Goal: Task Accomplishment & Management: Complete application form

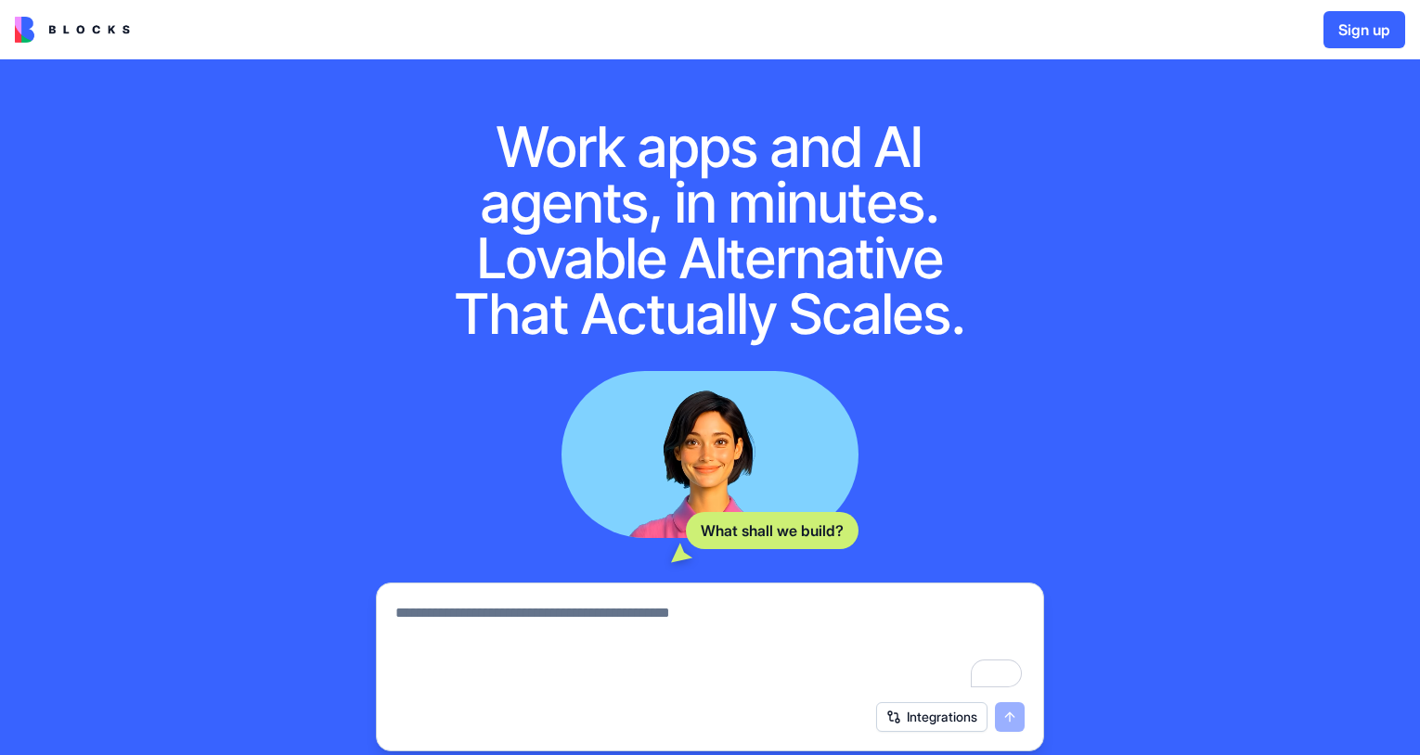
click at [442, 598] on div at bounding box center [710, 641] width 652 height 100
click at [423, 615] on textarea "To enrich screen reader interactions, please activate Accessibility in Grammarl…" at bounding box center [709, 646] width 629 height 89
type textarea "**********"
click at [1006, 717] on button "submit" at bounding box center [1010, 718] width 30 height 30
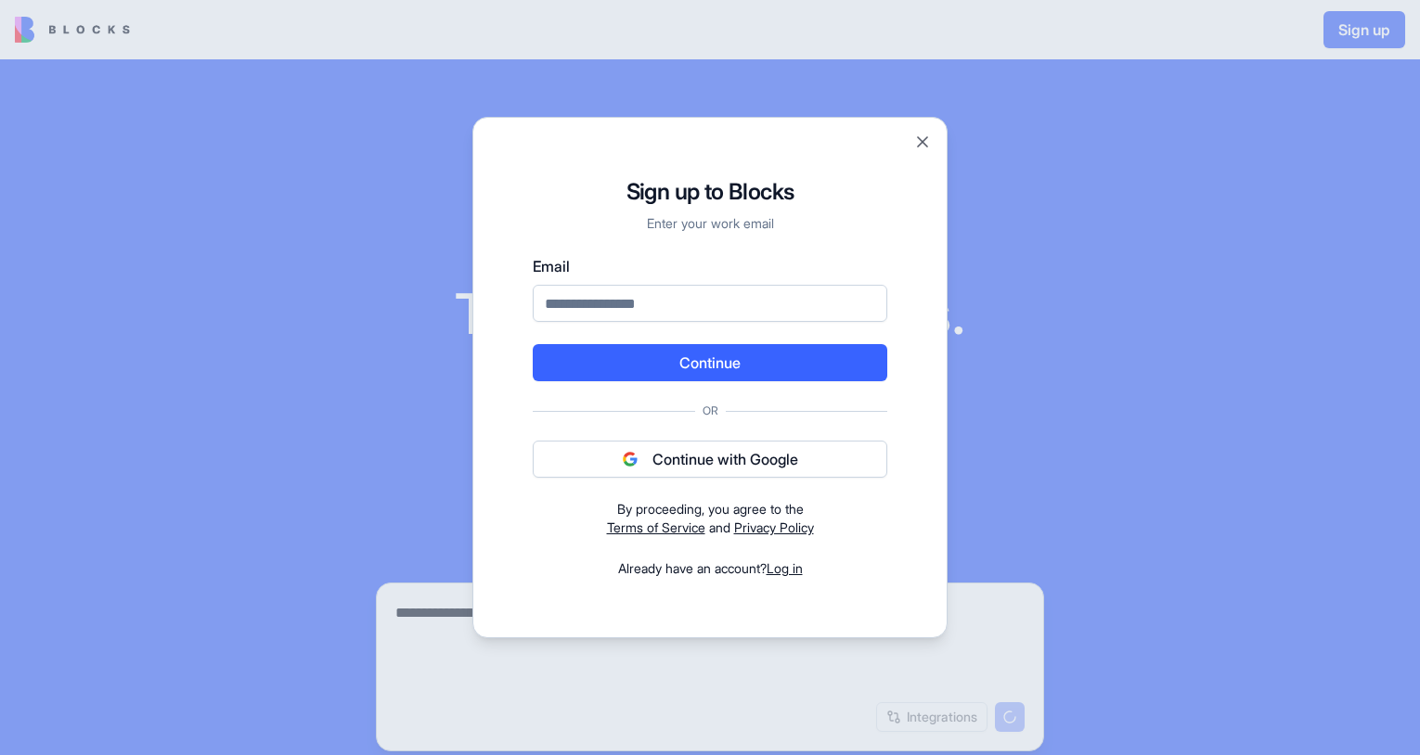
click at [750, 459] on button "Continue with Google" at bounding box center [710, 459] width 355 height 37
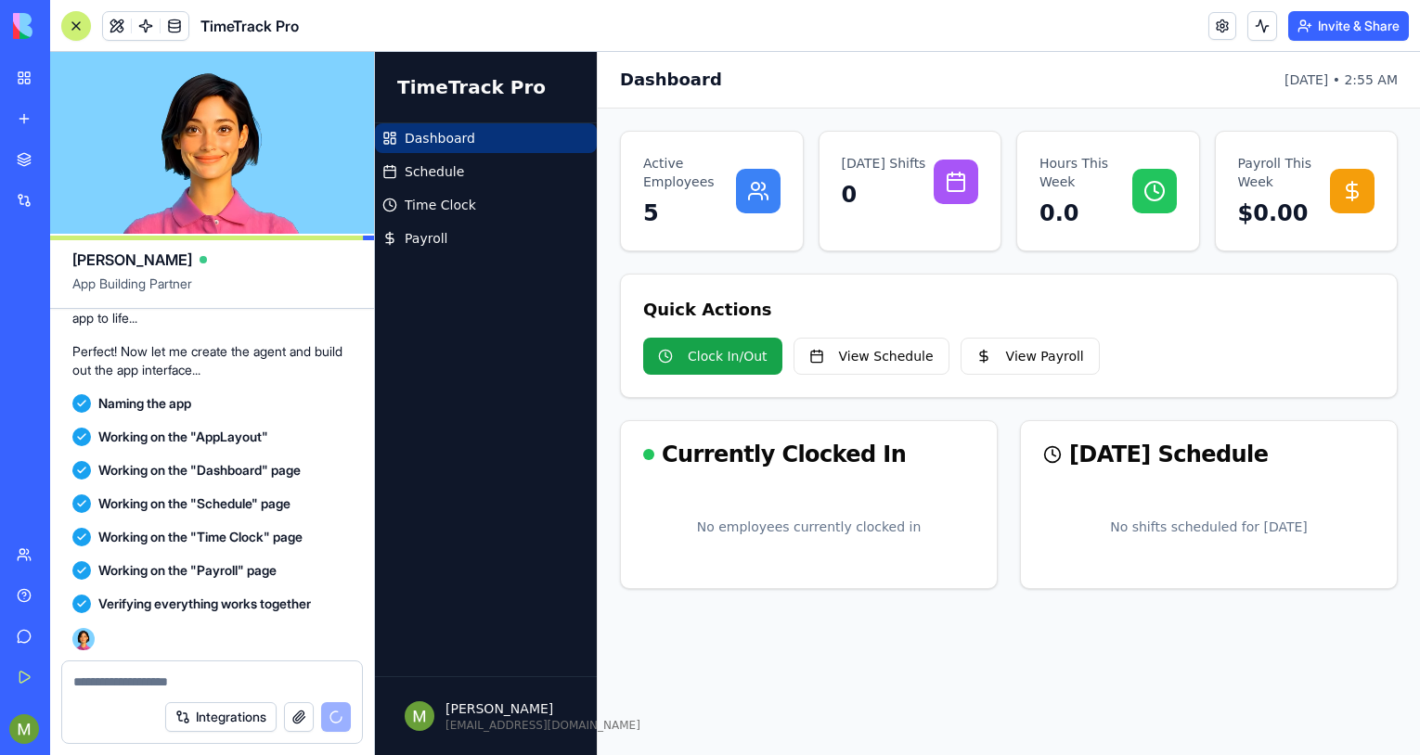
scroll to position [668, 0]
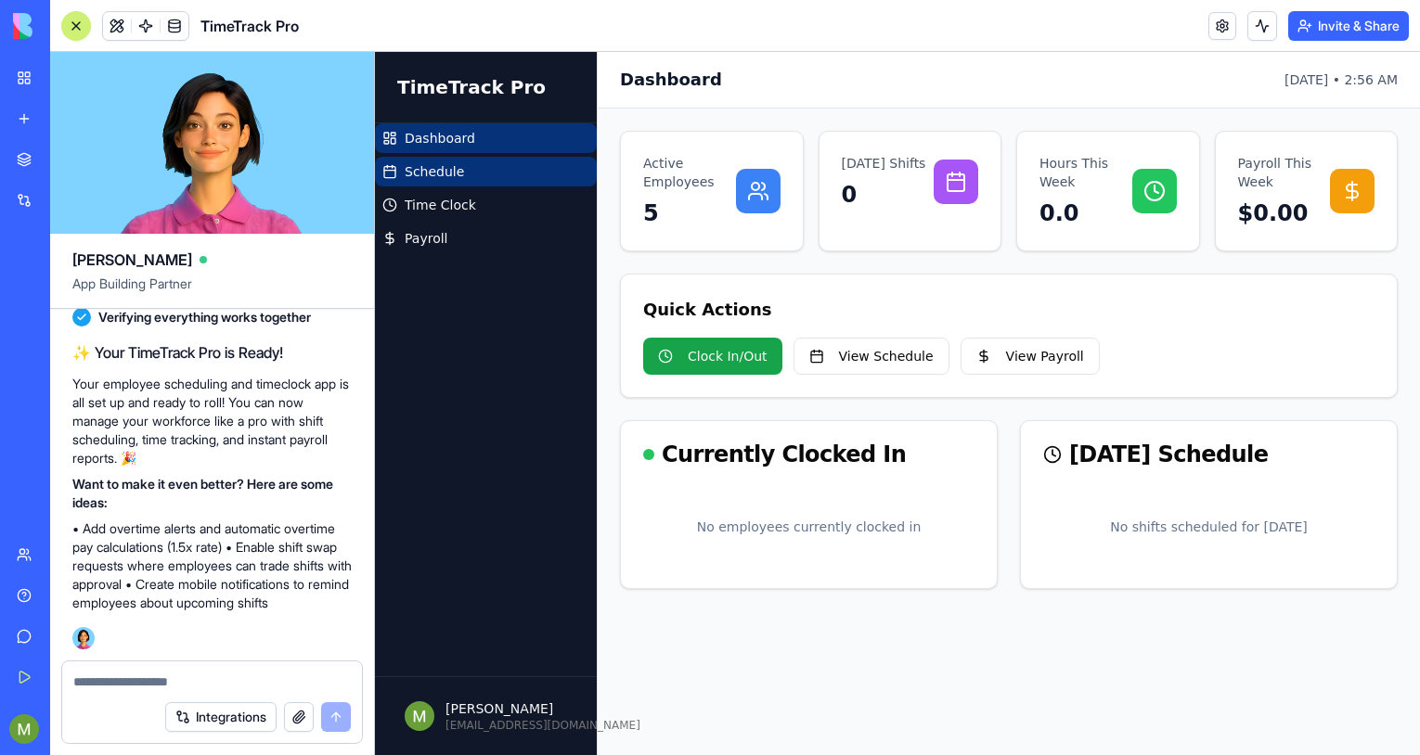
click at [477, 177] on link "Schedule" at bounding box center [486, 172] width 222 height 30
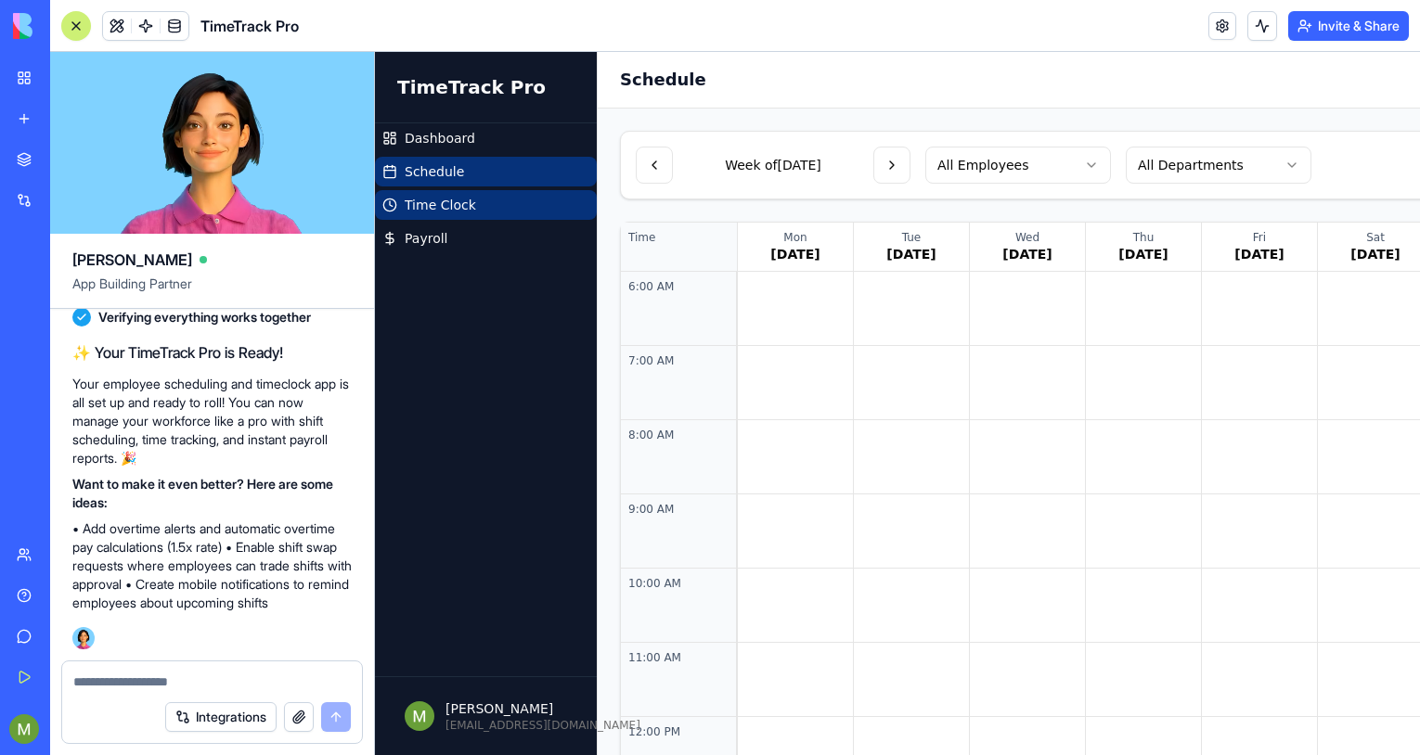
click at [472, 206] on link "Time Clock" at bounding box center [486, 205] width 222 height 30
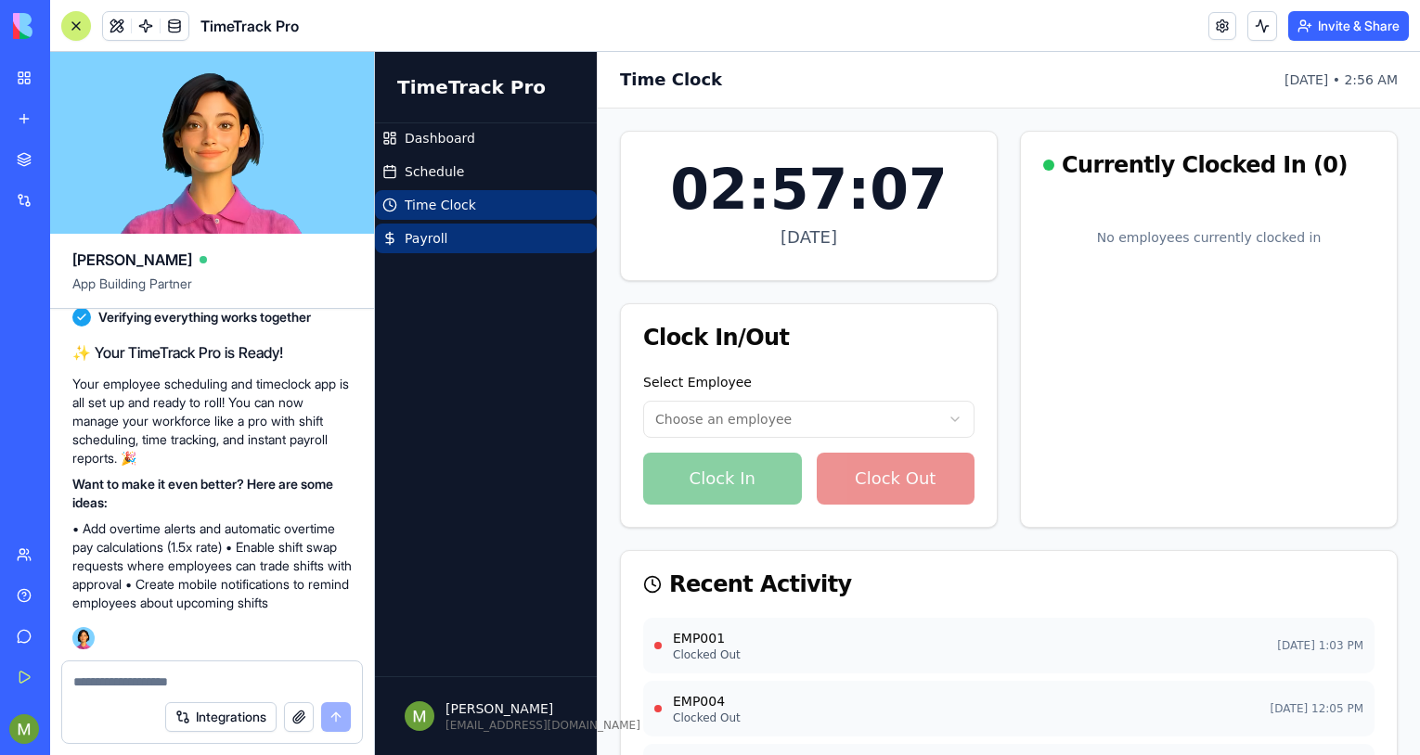
click at [430, 246] on span "Payroll" at bounding box center [426, 238] width 43 height 19
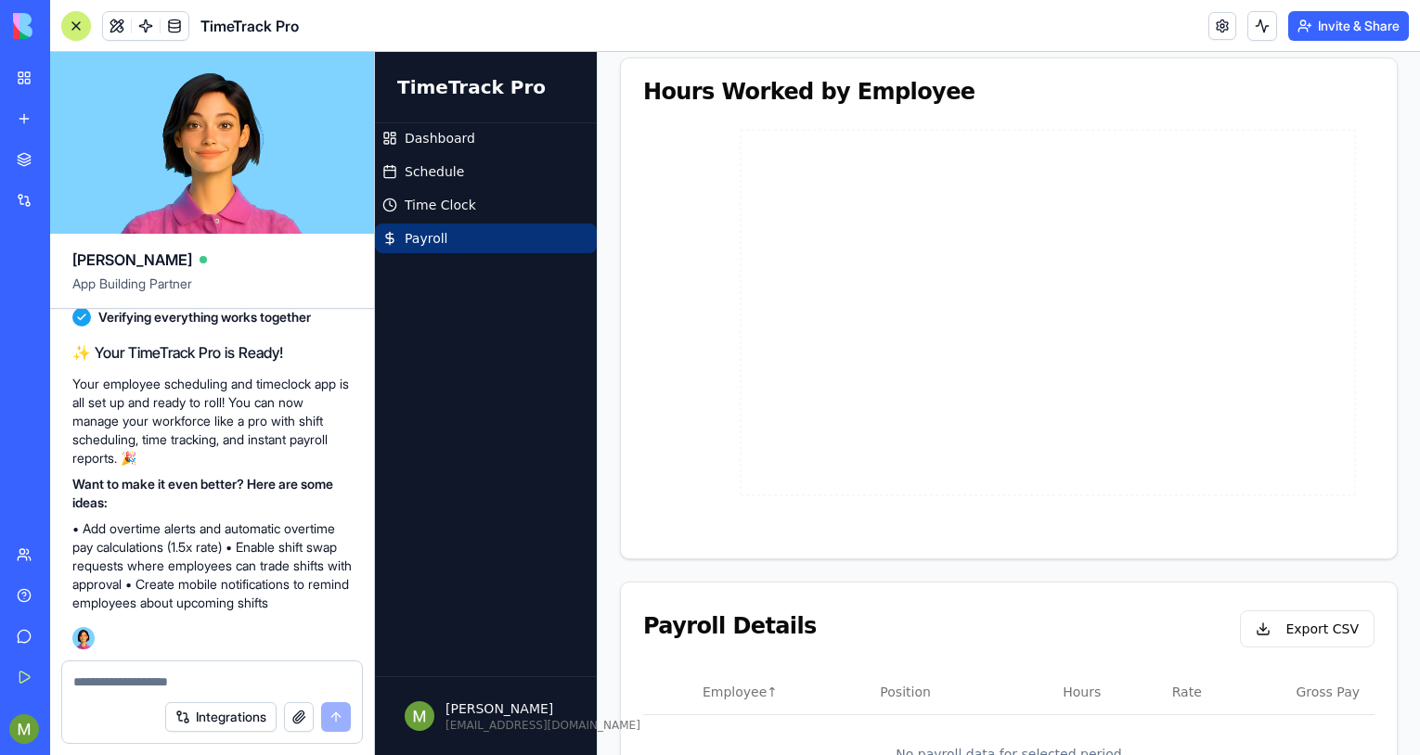
scroll to position [379, 0]
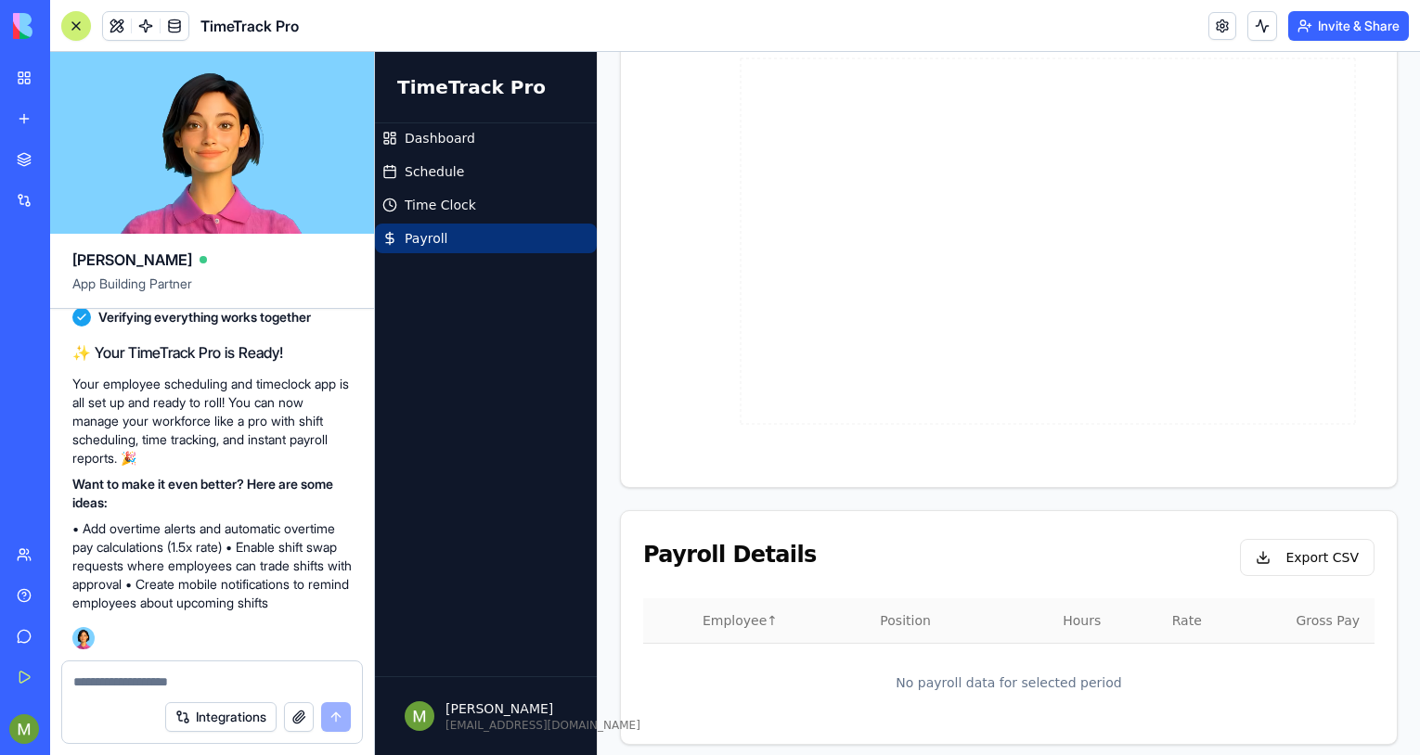
click at [739, 619] on th "Employee ↑" at bounding box center [776, 621] width 177 height 45
click at [738, 603] on th "Employee ↓" at bounding box center [776, 621] width 177 height 45
click at [738, 603] on th "Employee ↑" at bounding box center [776, 621] width 177 height 45
click at [738, 603] on th "Employee ↓" at bounding box center [776, 621] width 177 height 45
click at [1182, 606] on th "Rate" at bounding box center [1166, 621] width 100 height 45
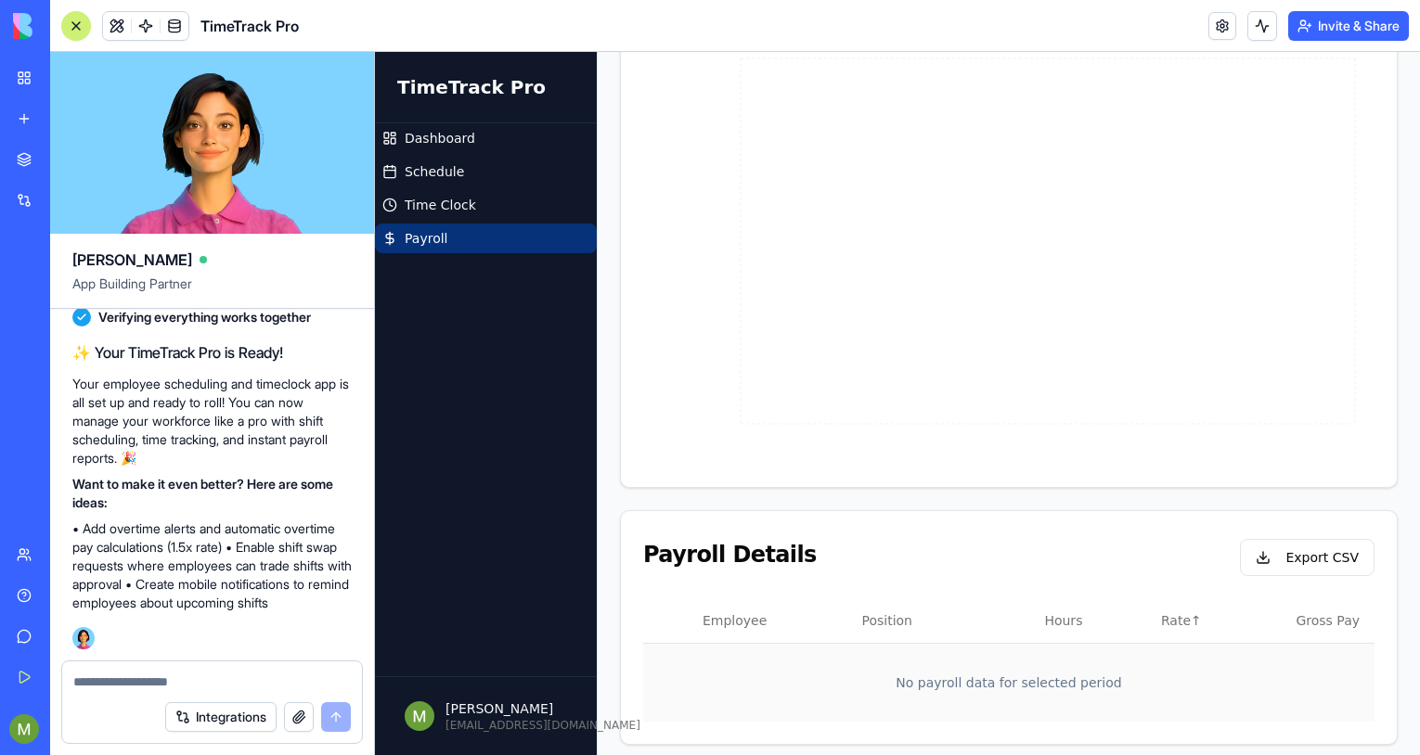
click at [1042, 679] on td "No payroll data for selected period" at bounding box center [1008, 682] width 731 height 79
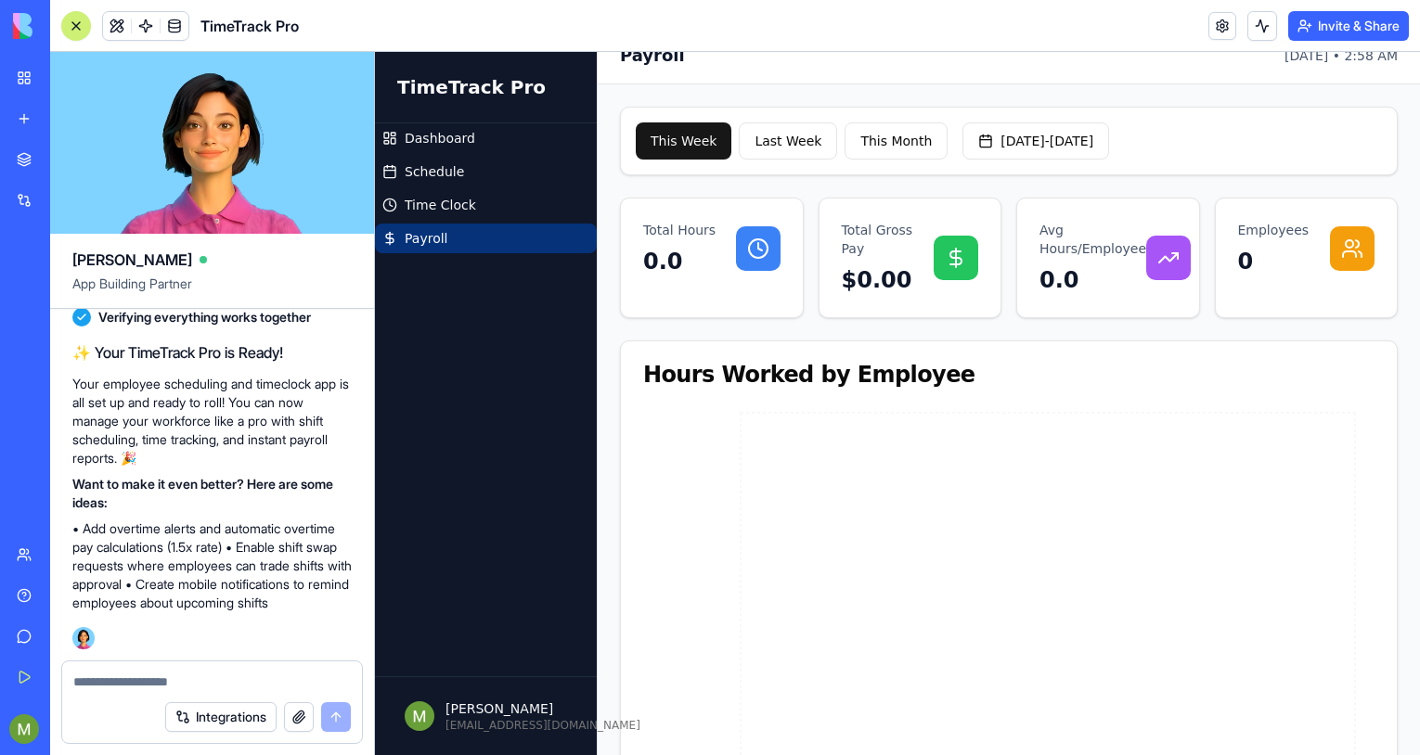
scroll to position [0, 0]
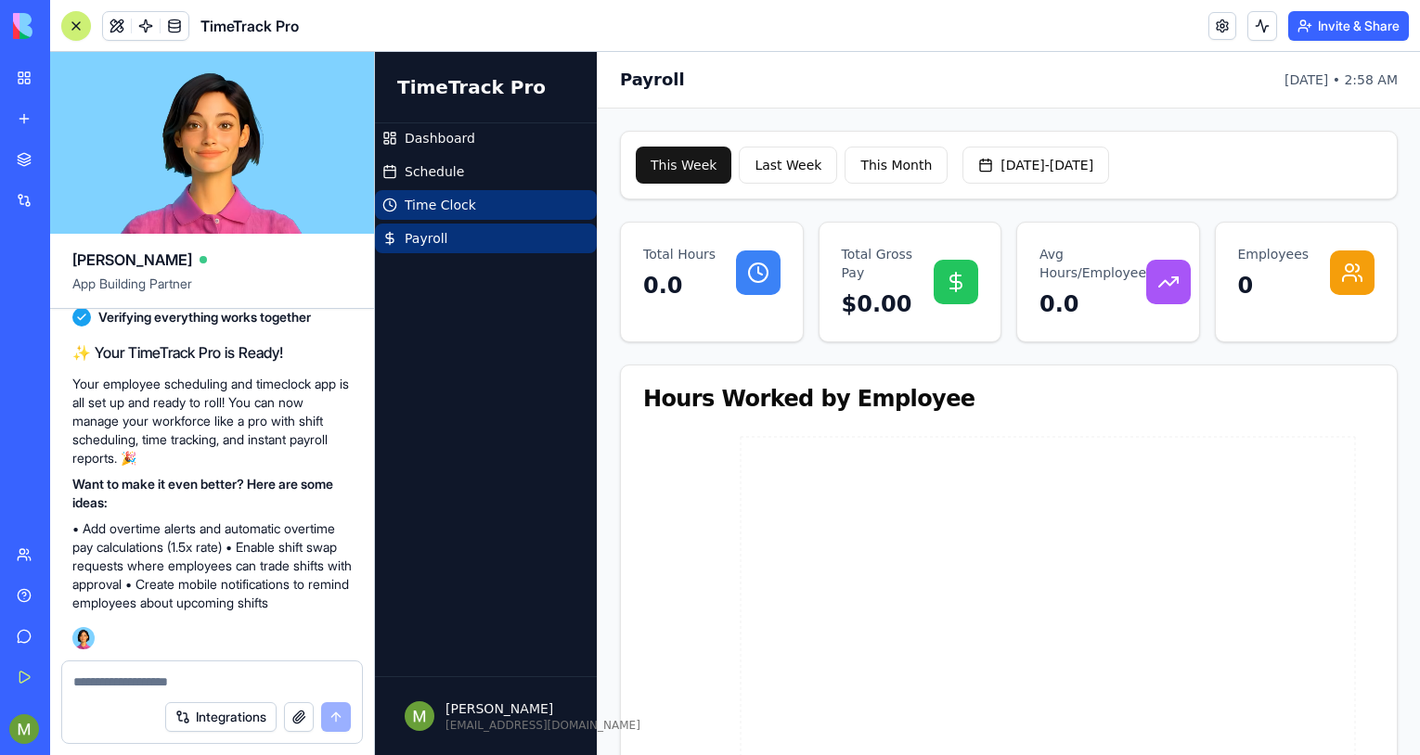
click at [477, 204] on link "Time Clock" at bounding box center [486, 205] width 222 height 30
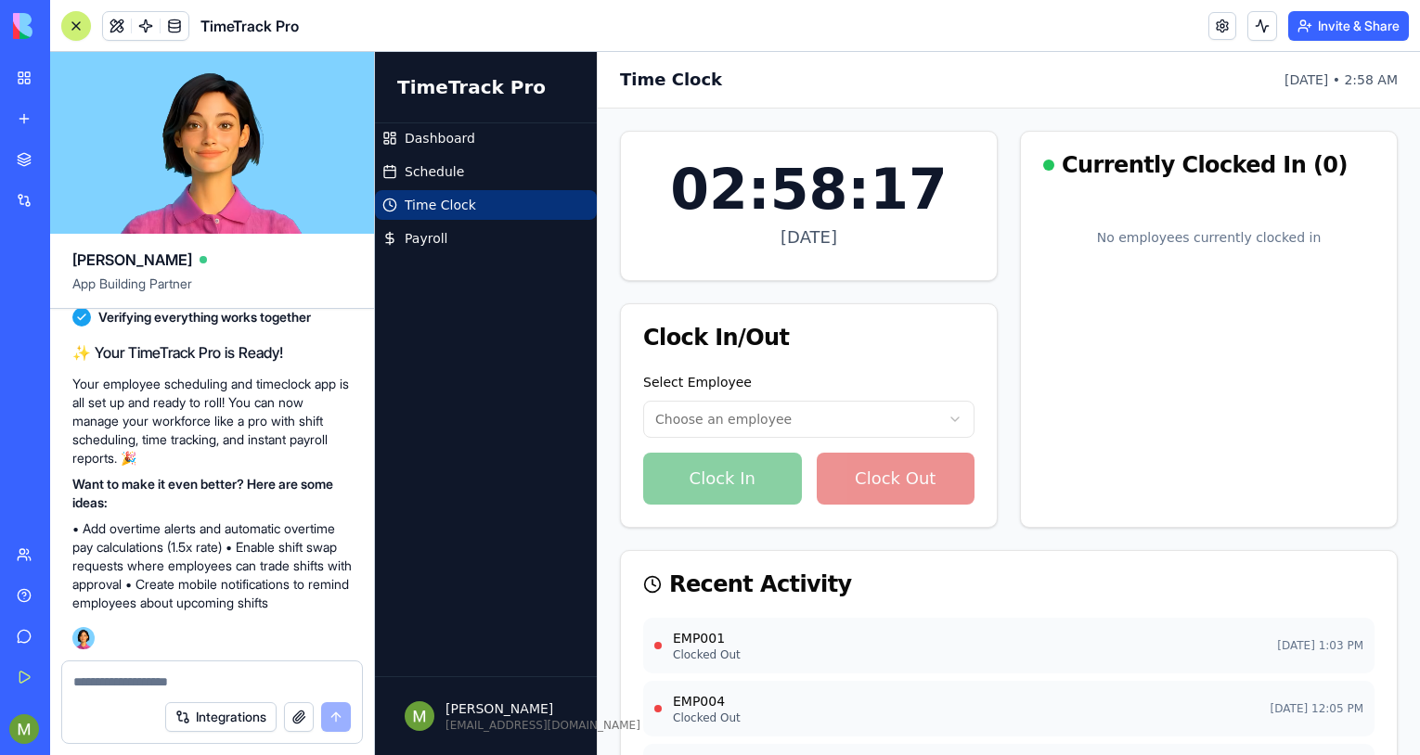
click at [798, 645] on div "EMP001 Clocked Out [DATE] 1:03 PM" at bounding box center [1008, 646] width 731 height 56
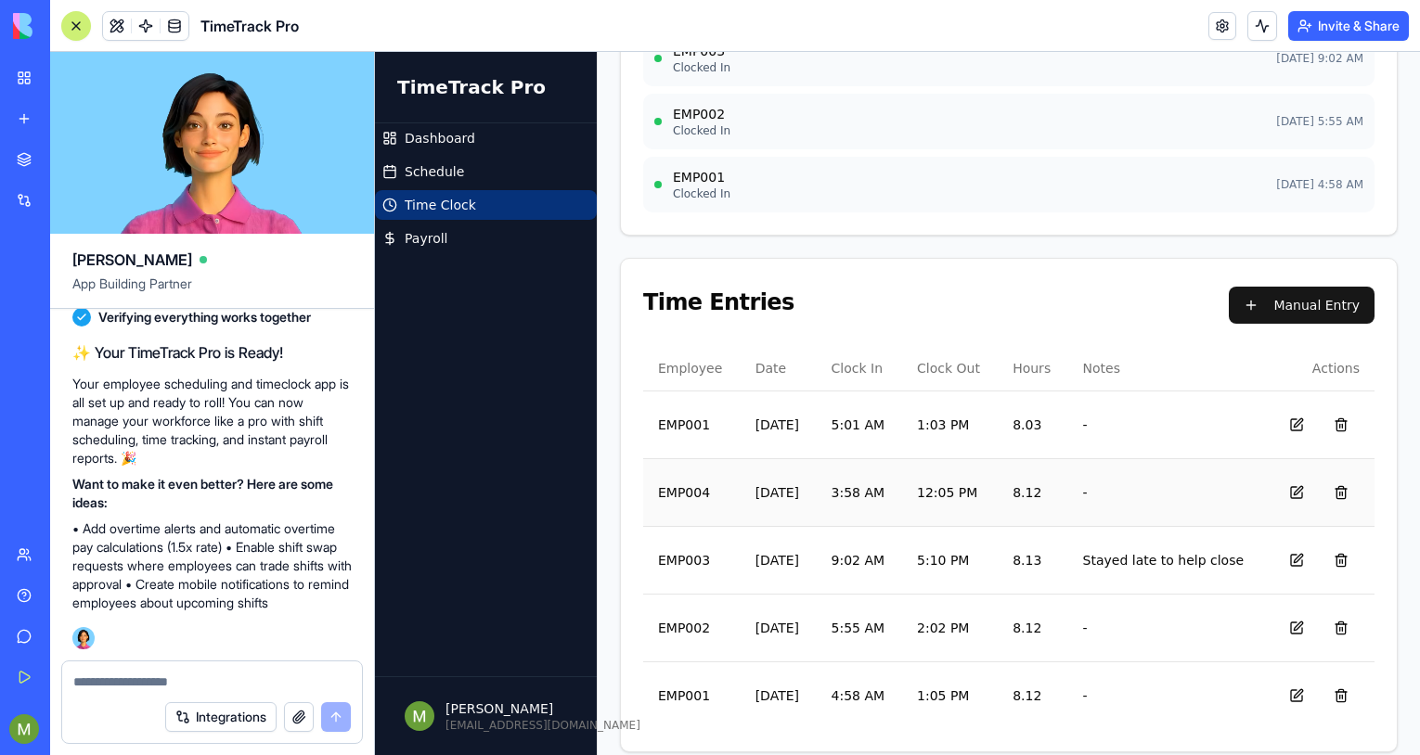
scroll to position [1027, 0]
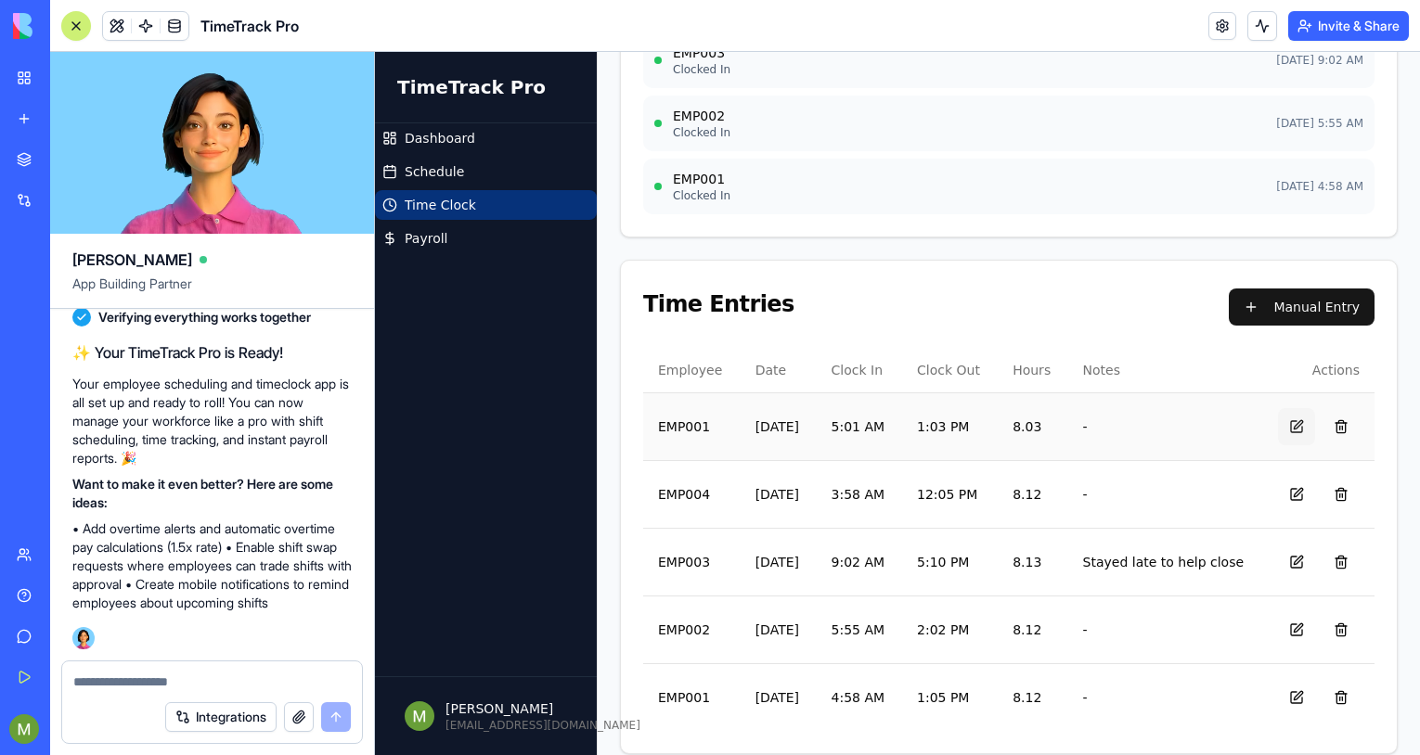
click at [1278, 424] on button at bounding box center [1296, 426] width 37 height 37
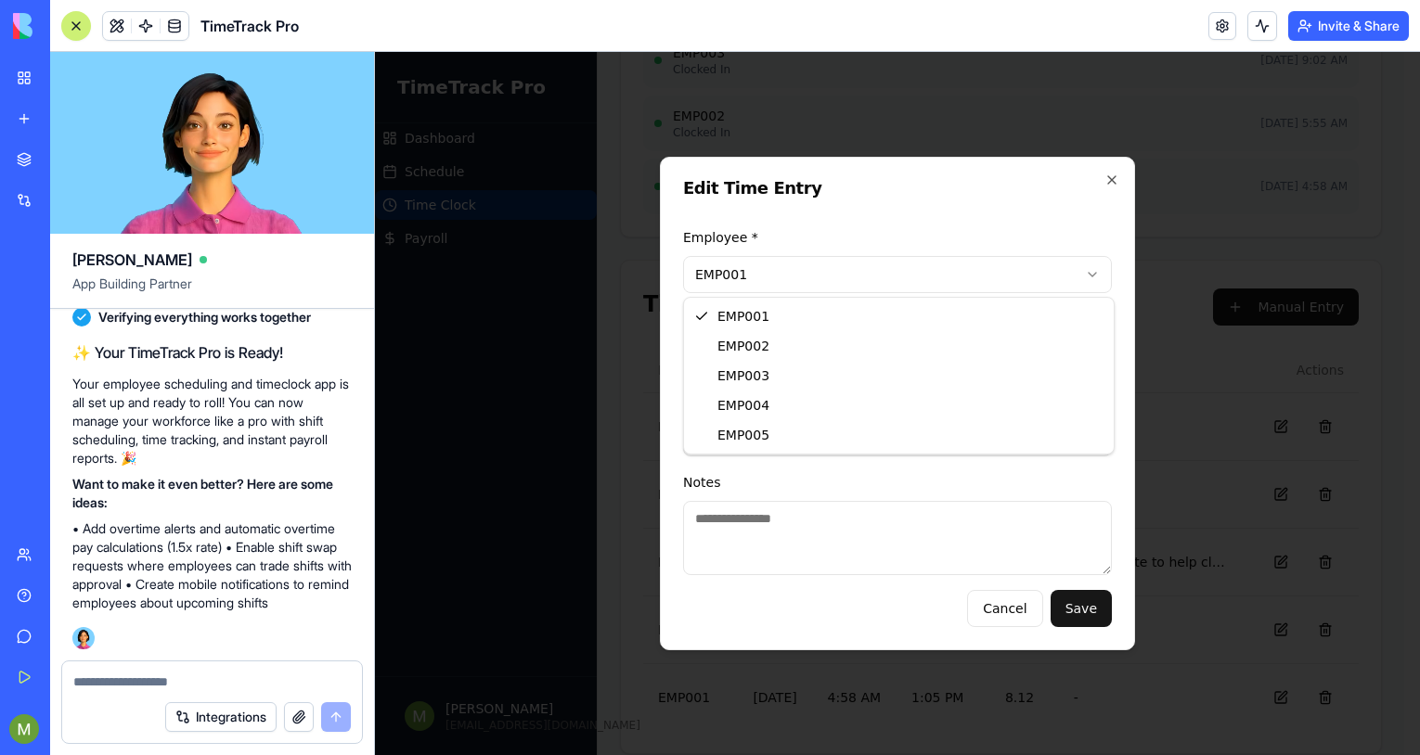
click at [1110, 179] on icon "button" at bounding box center [1111, 180] width 15 height 15
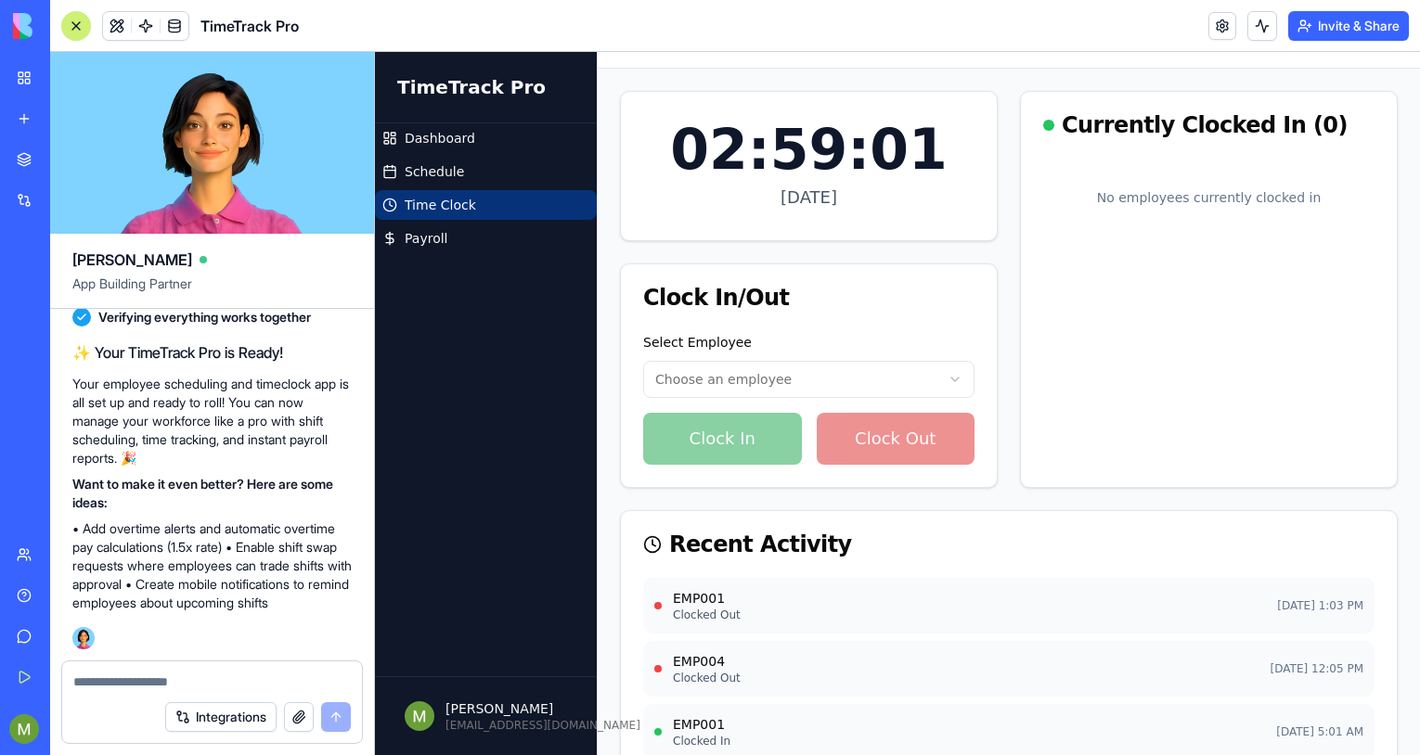
scroll to position [0, 0]
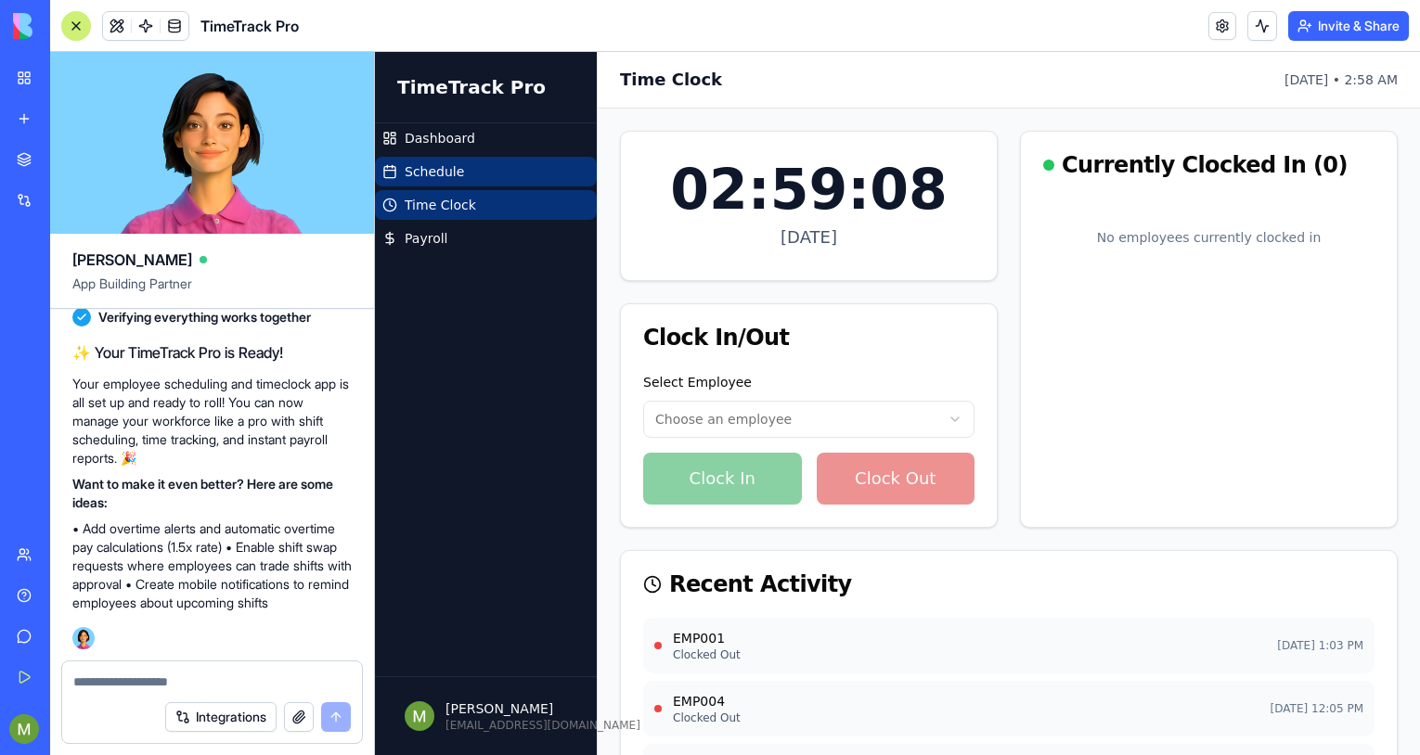
click at [477, 168] on link "Schedule" at bounding box center [486, 172] width 222 height 30
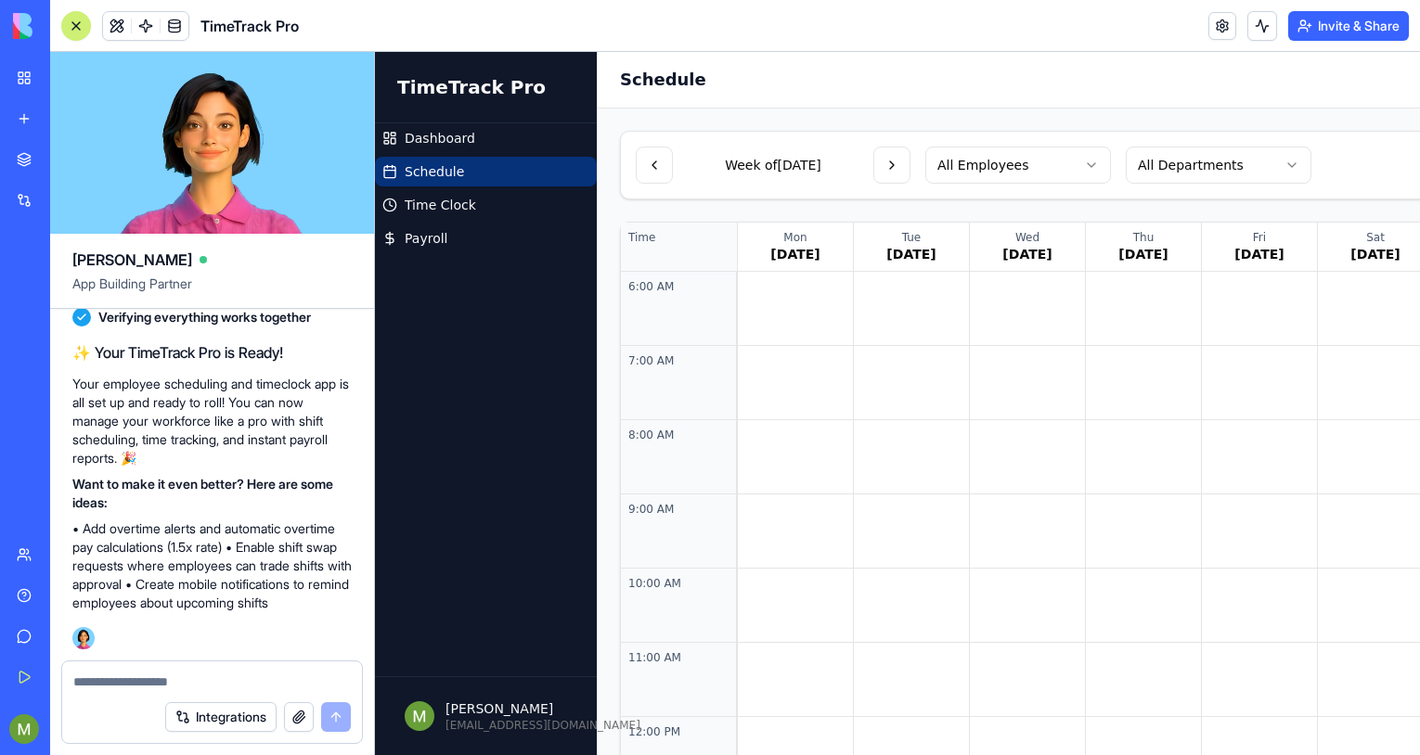
click at [447, 138] on span "Dashboard" at bounding box center [440, 138] width 71 height 19
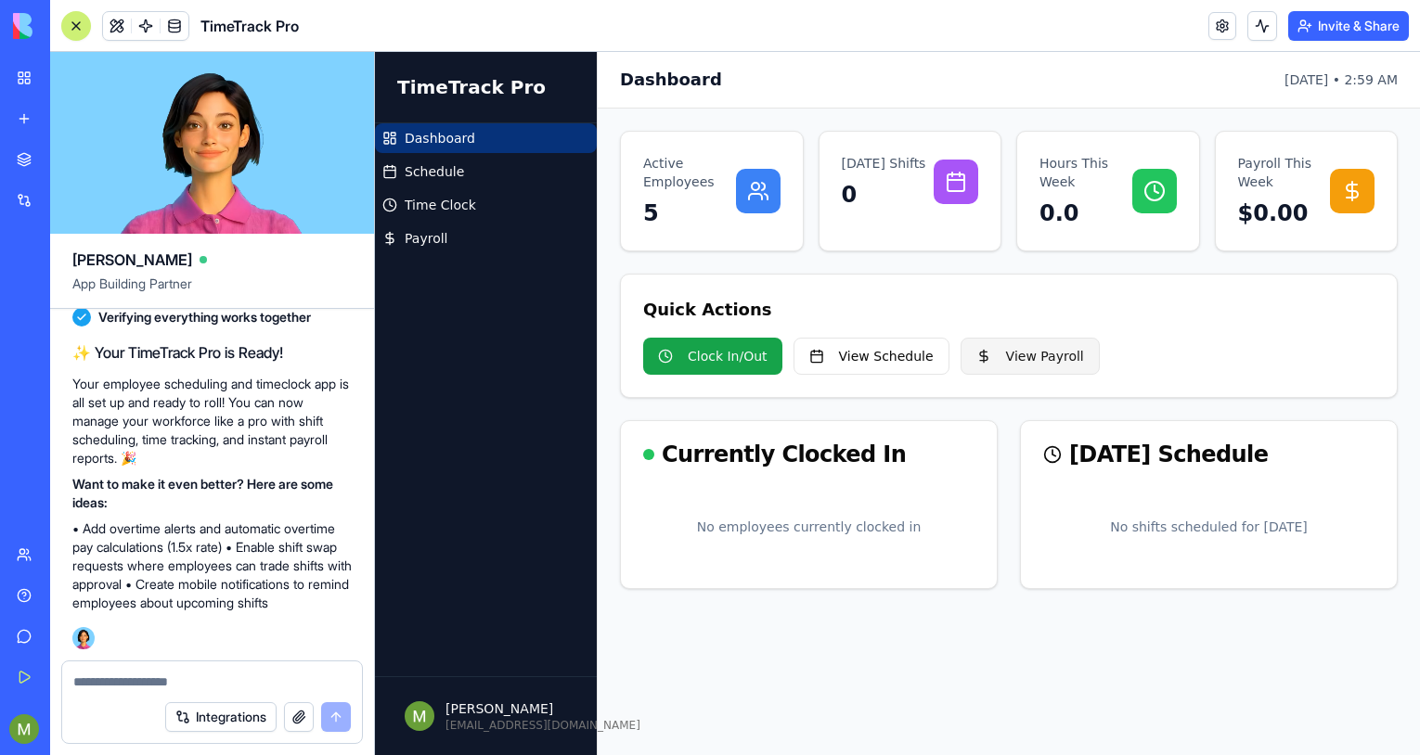
click at [978, 352] on link "View Payroll" at bounding box center [1030, 356] width 139 height 37
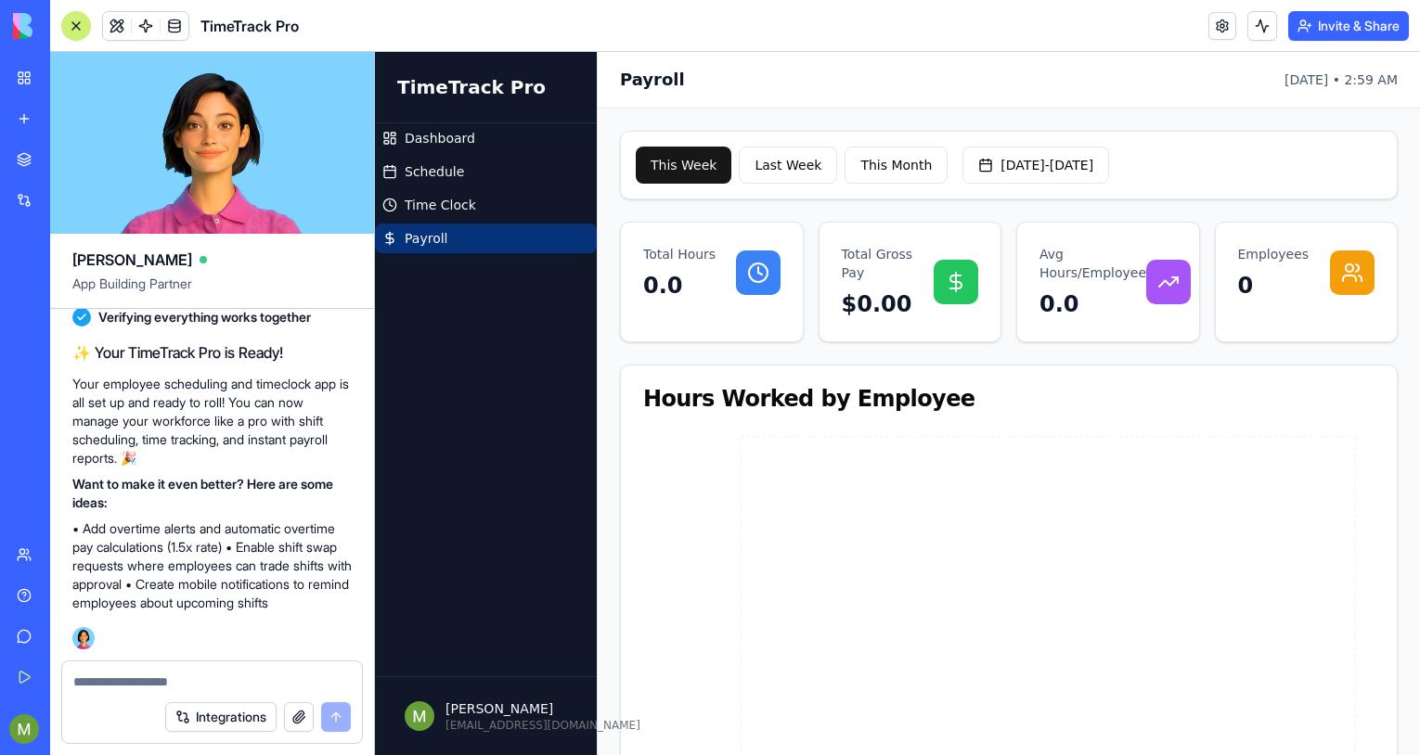
click at [1330, 270] on div at bounding box center [1352, 273] width 45 height 45
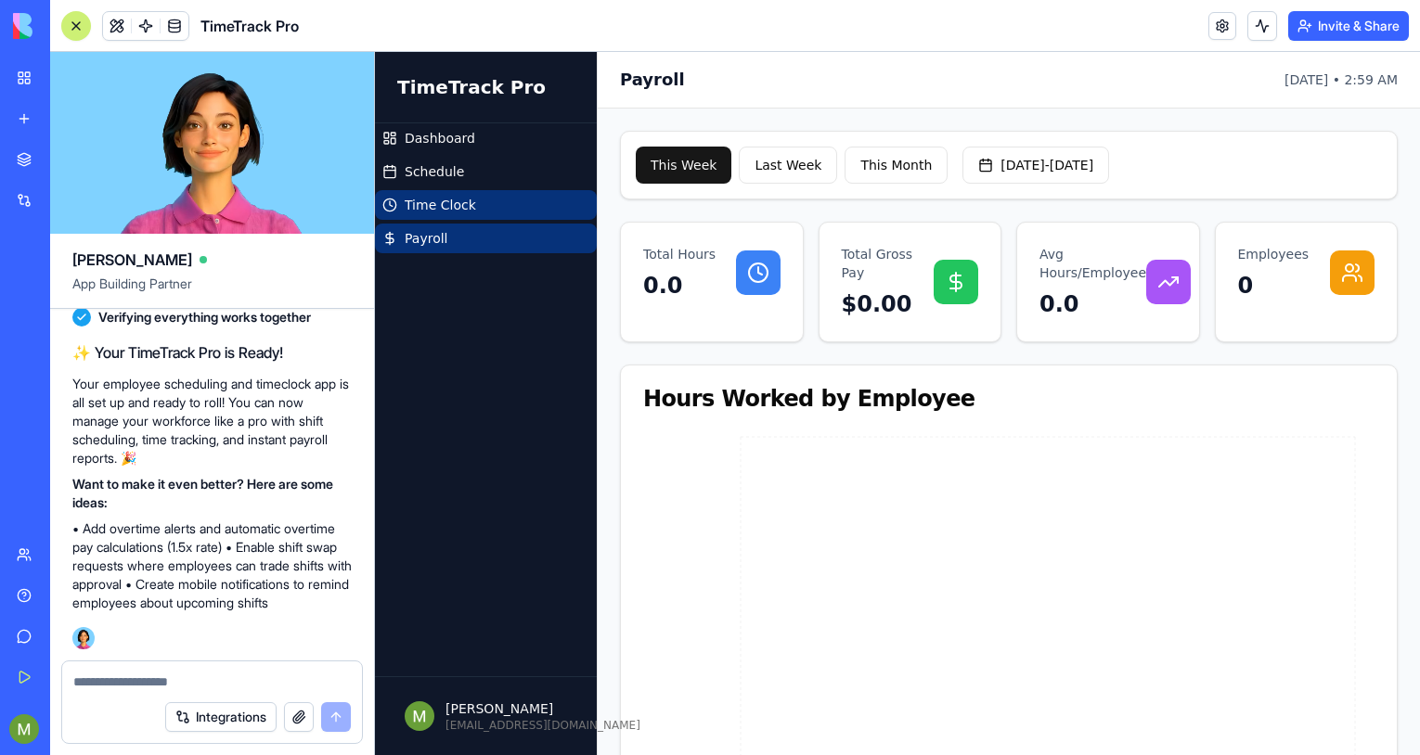
click at [484, 213] on link "Time Clock" at bounding box center [486, 205] width 222 height 30
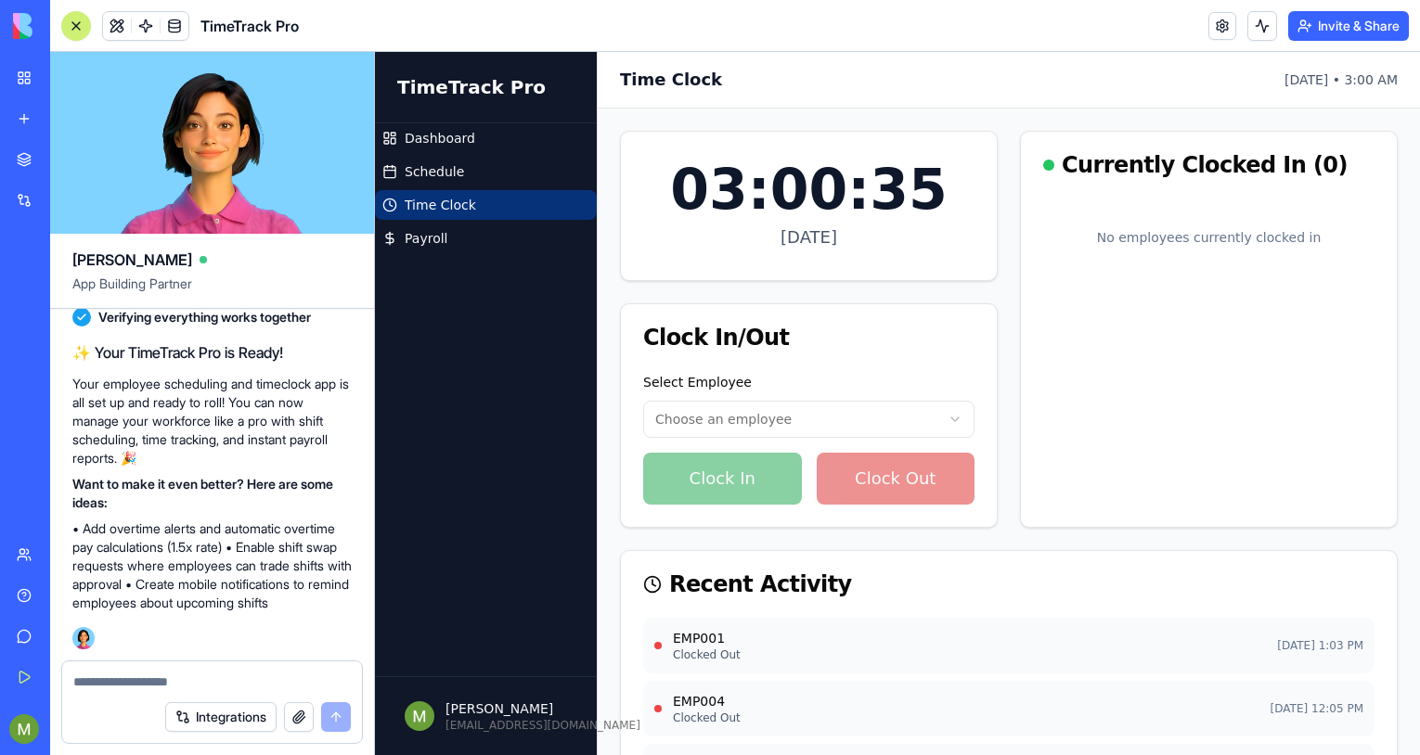
click at [702, 632] on p "EMP001" at bounding box center [707, 638] width 68 height 19
click at [423, 177] on span "Schedule" at bounding box center [434, 171] width 59 height 19
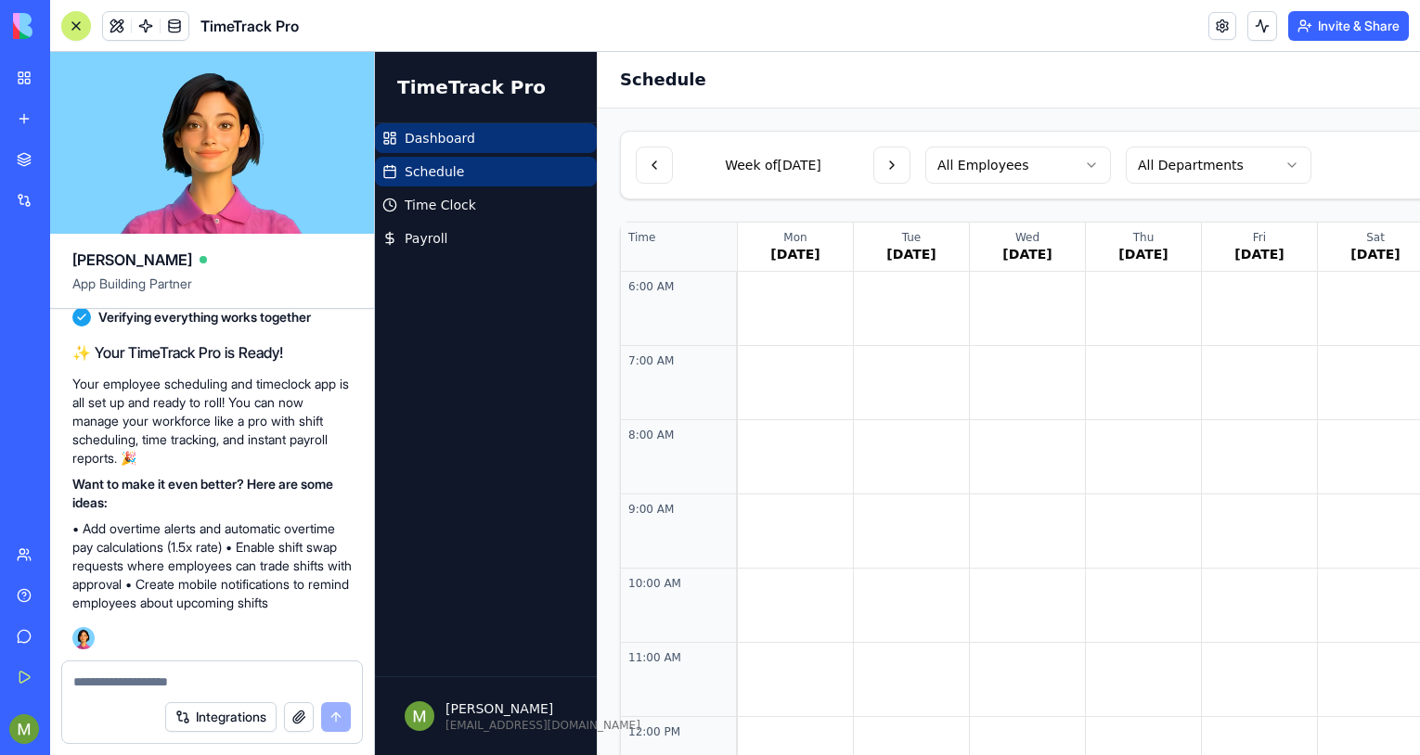
click at [427, 133] on span "Dashboard" at bounding box center [440, 138] width 71 height 19
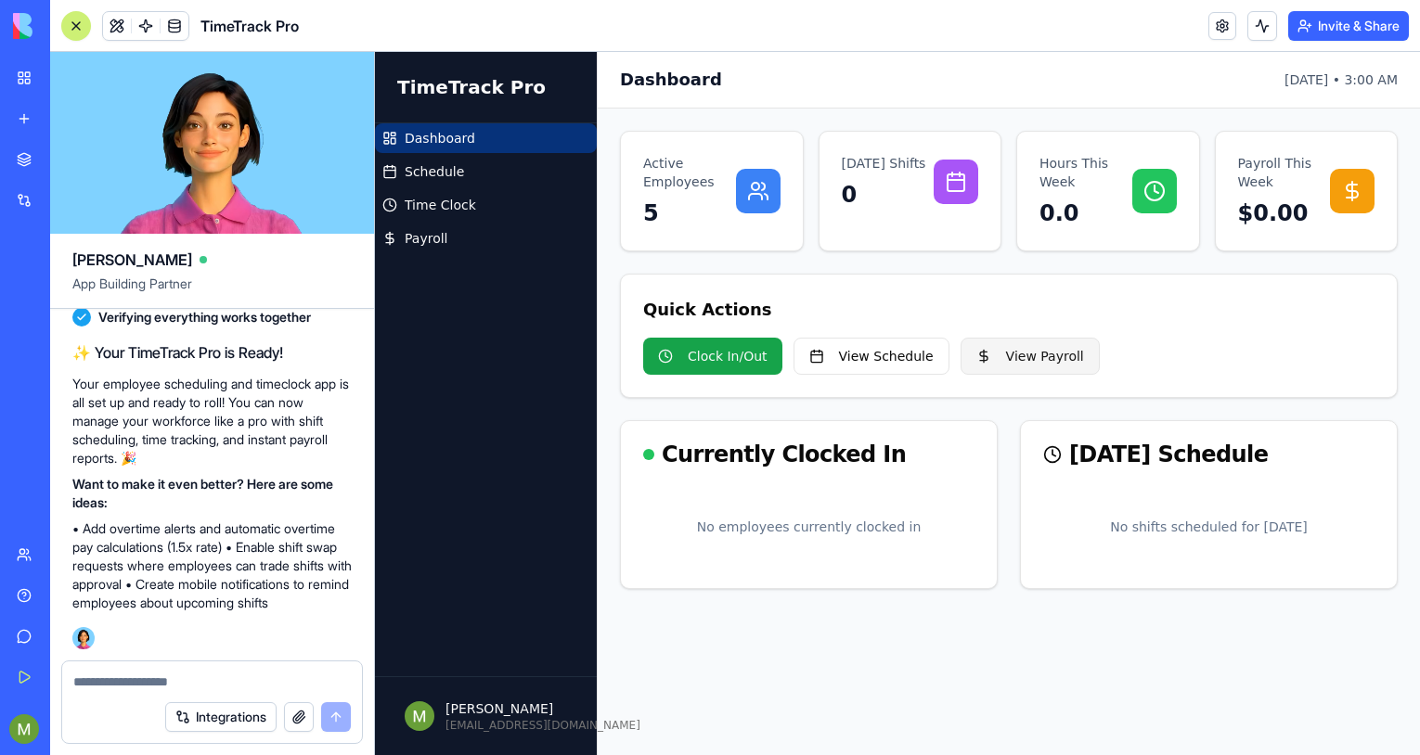
click at [989, 355] on link "View Payroll" at bounding box center [1030, 356] width 139 height 37
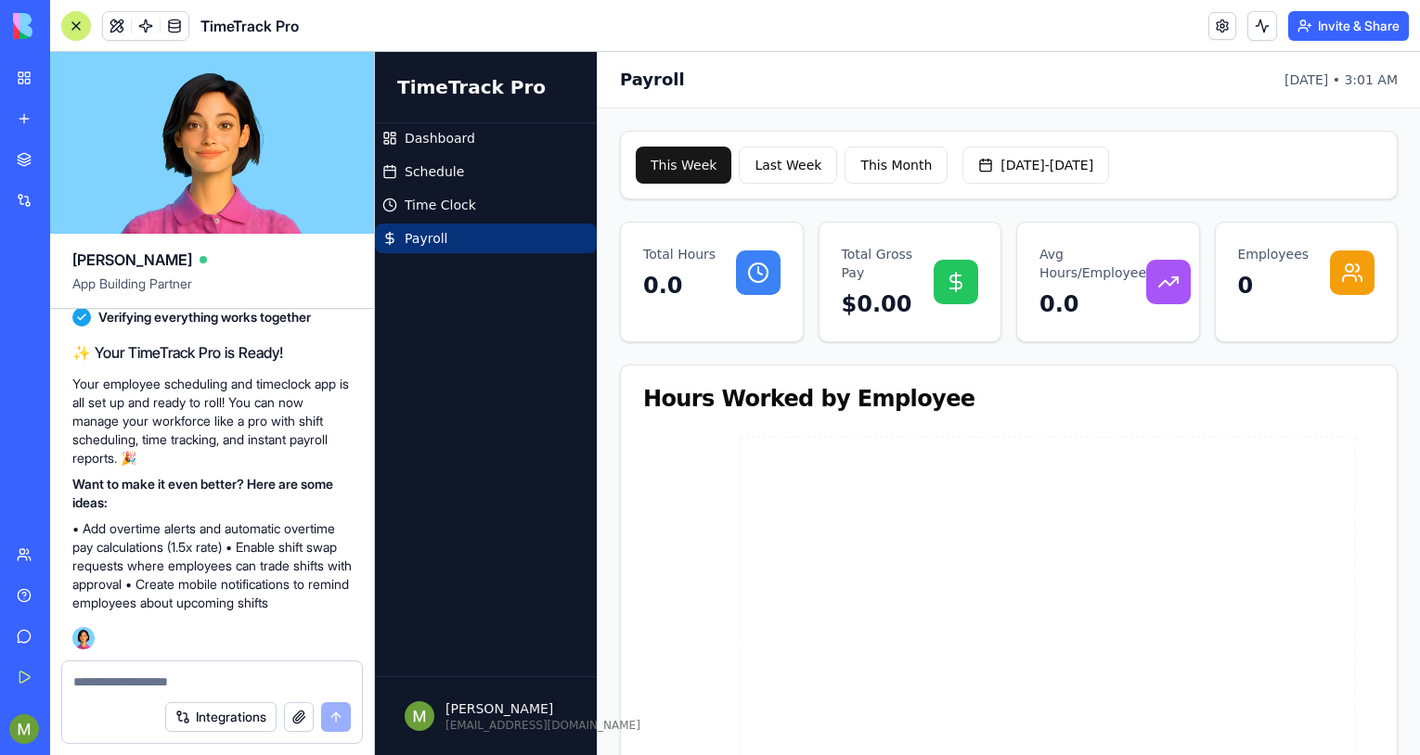
click at [192, 717] on button "Integrations" at bounding box center [220, 718] width 111 height 30
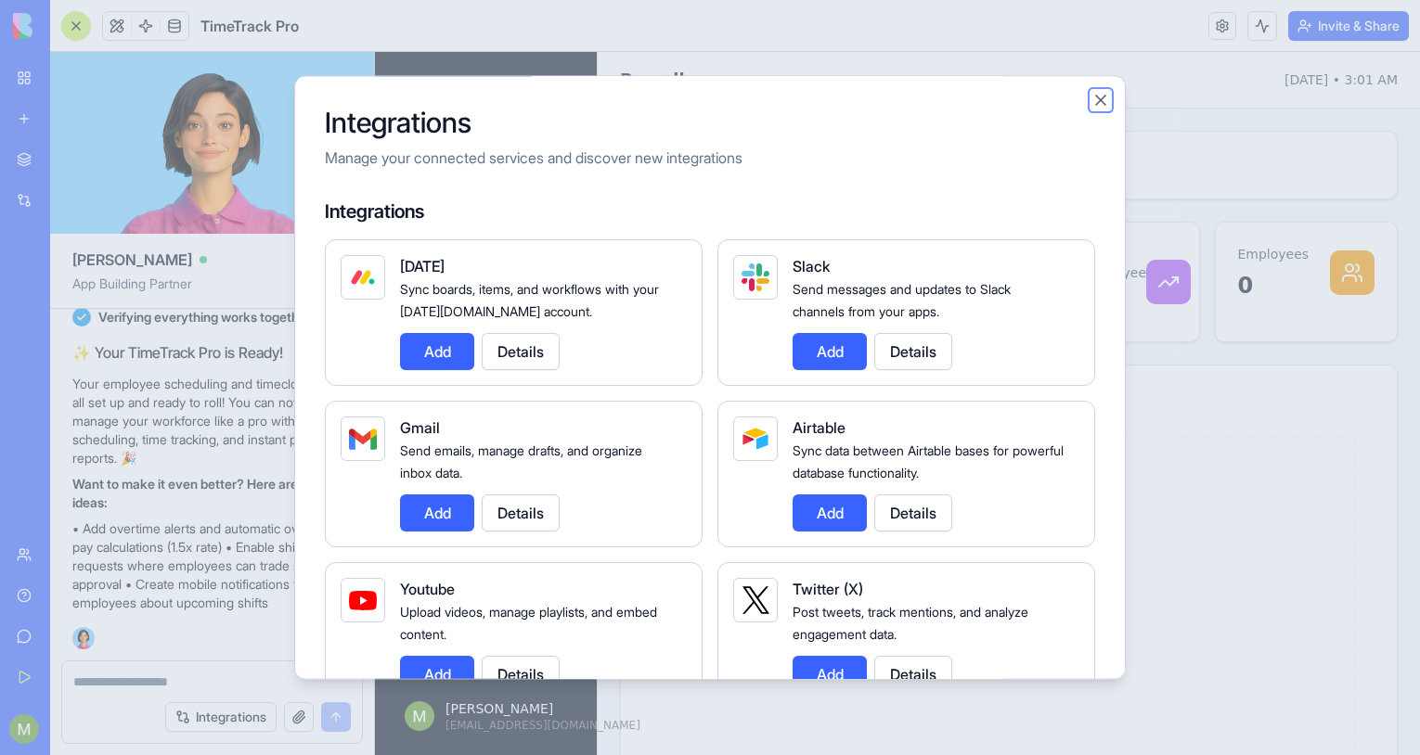
click at [1099, 104] on button "Close" at bounding box center [1100, 100] width 19 height 19
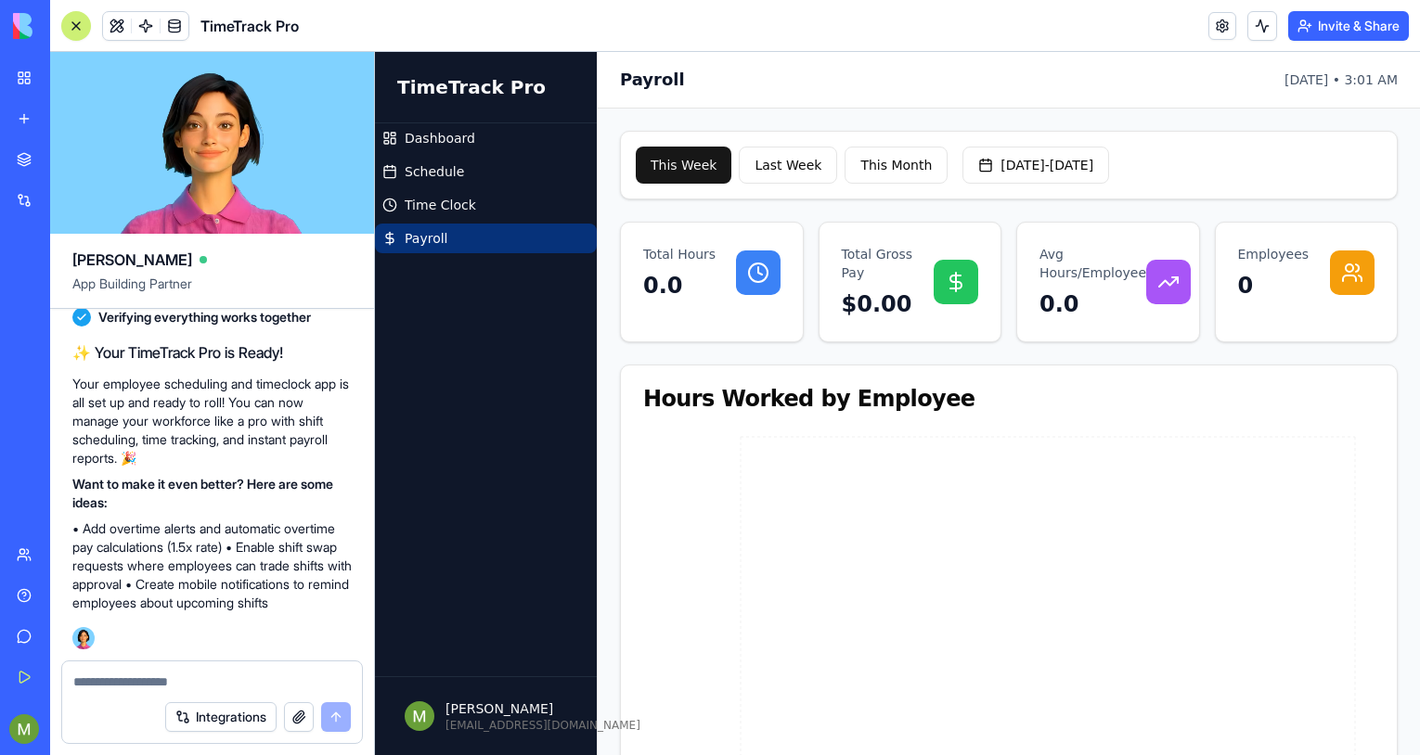
click at [180, 675] on textarea at bounding box center [211, 682] width 277 height 19
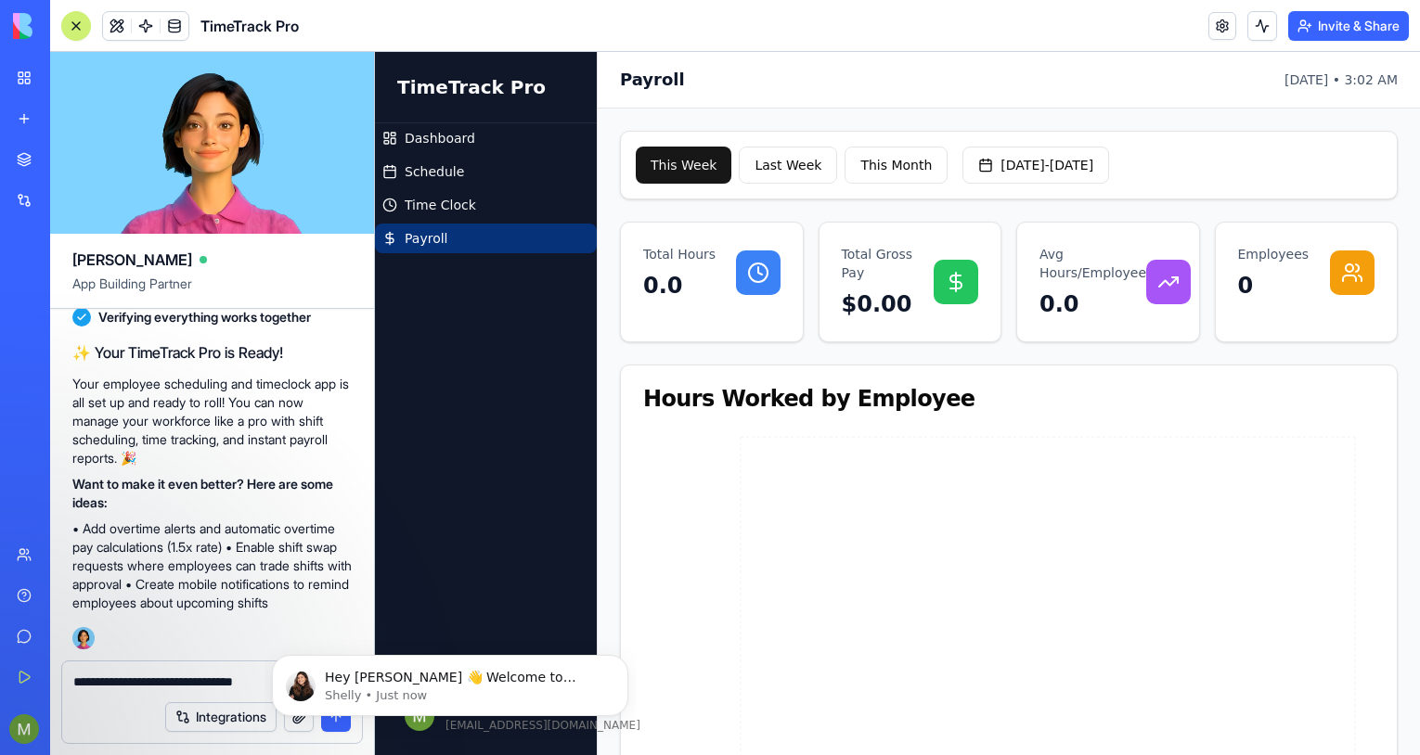
type textarea "**********"
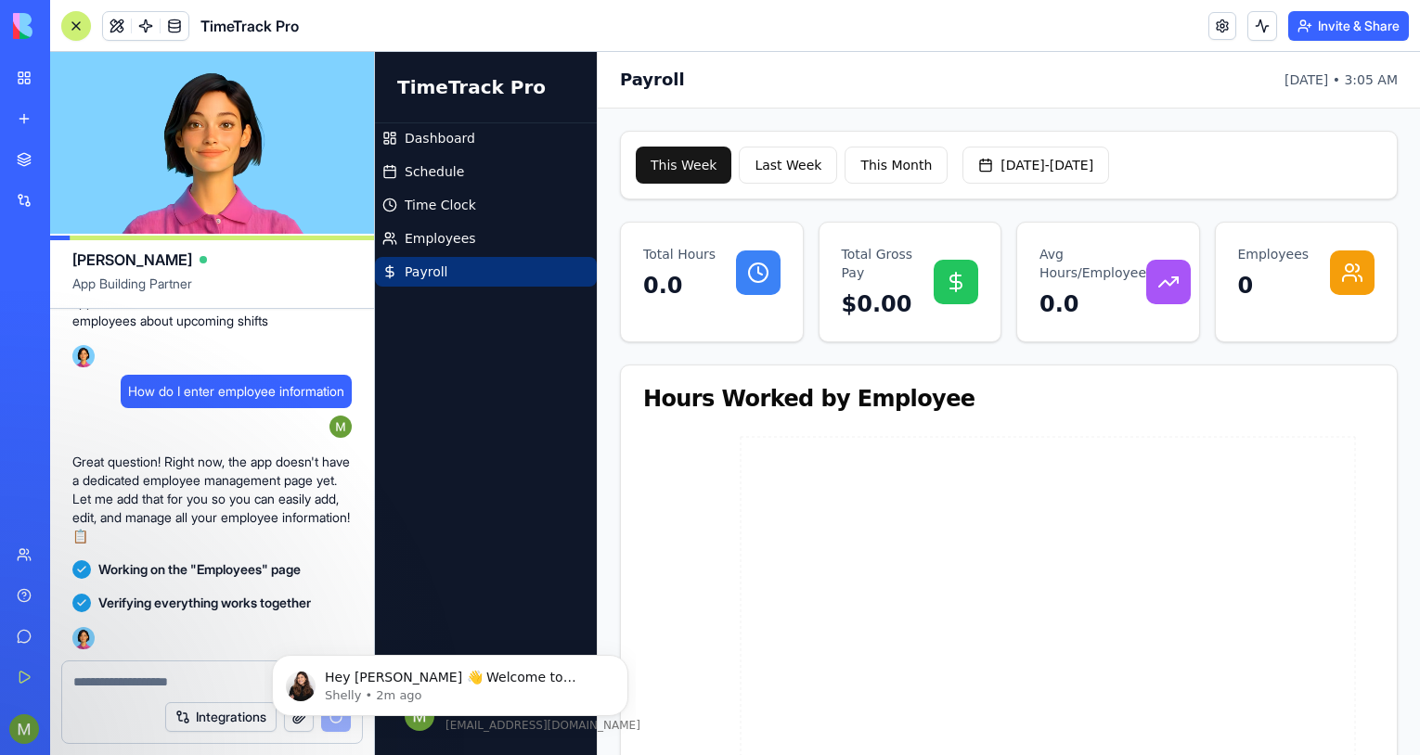
scroll to position [1466, 0]
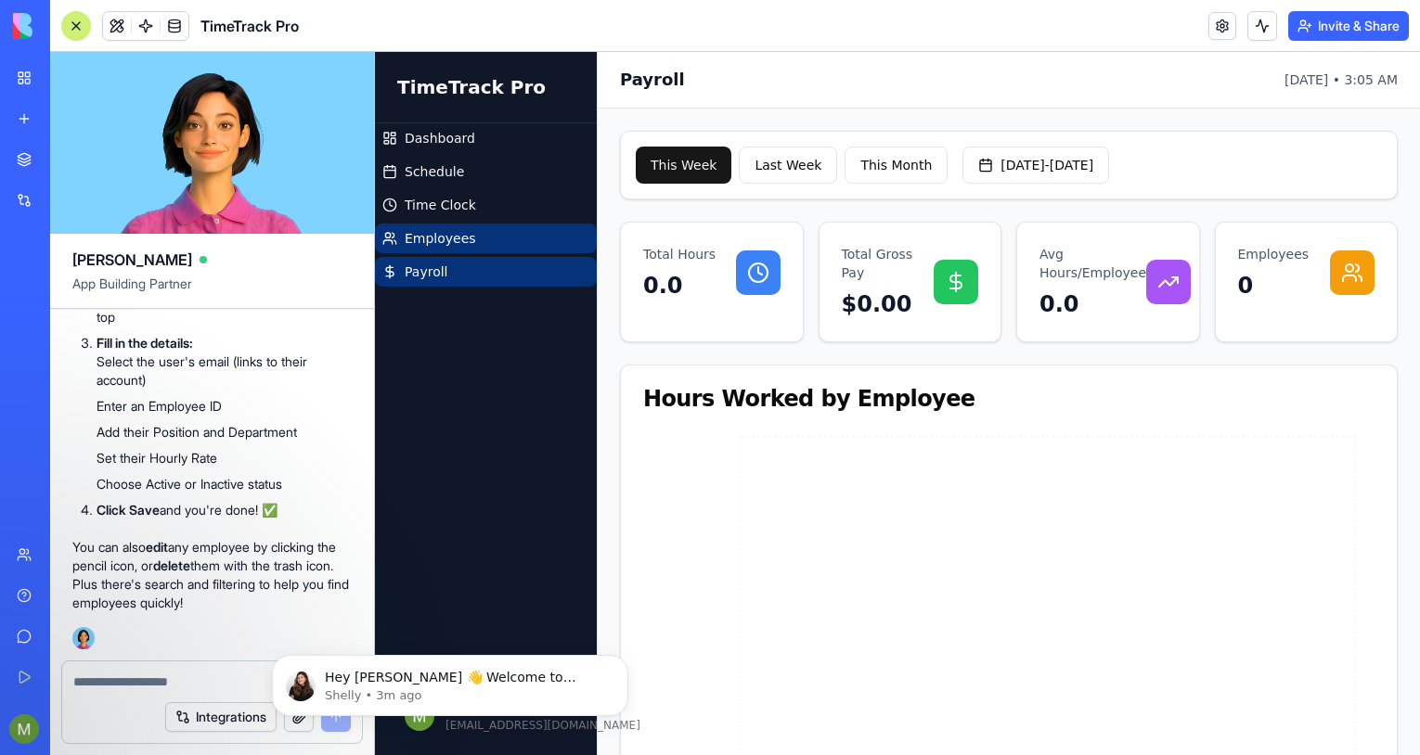
click at [468, 236] on link "Employees" at bounding box center [486, 239] width 222 height 30
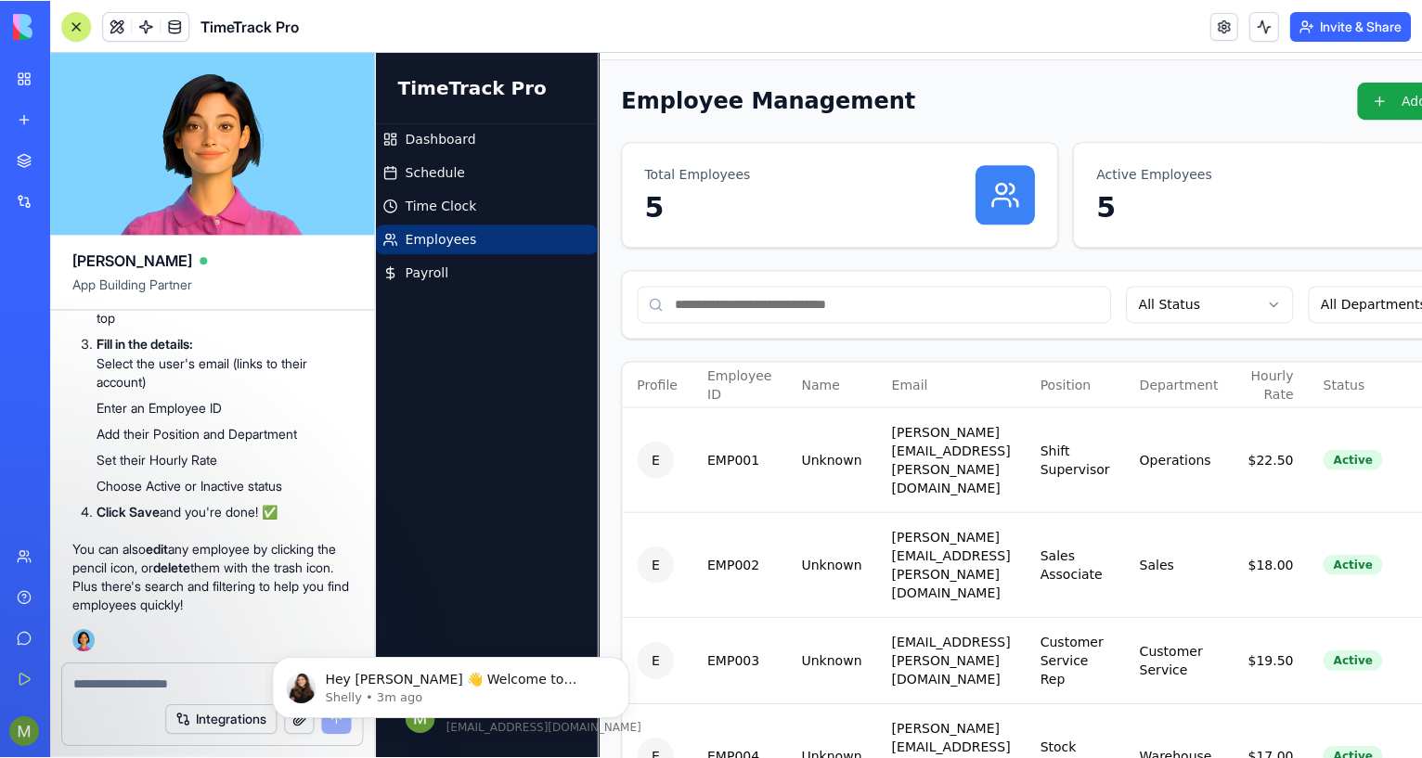
scroll to position [91, 0]
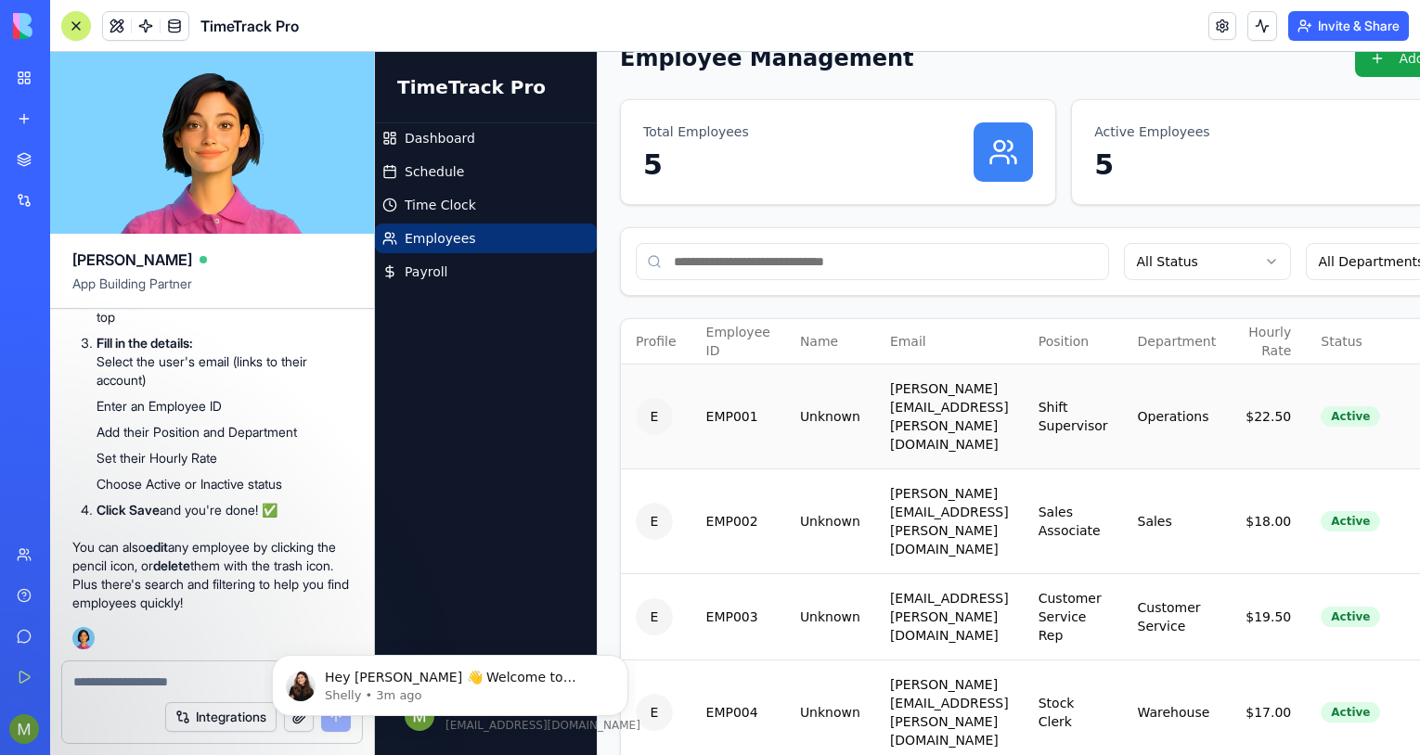
click at [806, 400] on td "Unknown" at bounding box center [830, 416] width 90 height 105
click at [1378, 407] on div "Active" at bounding box center [1350, 417] width 59 height 20
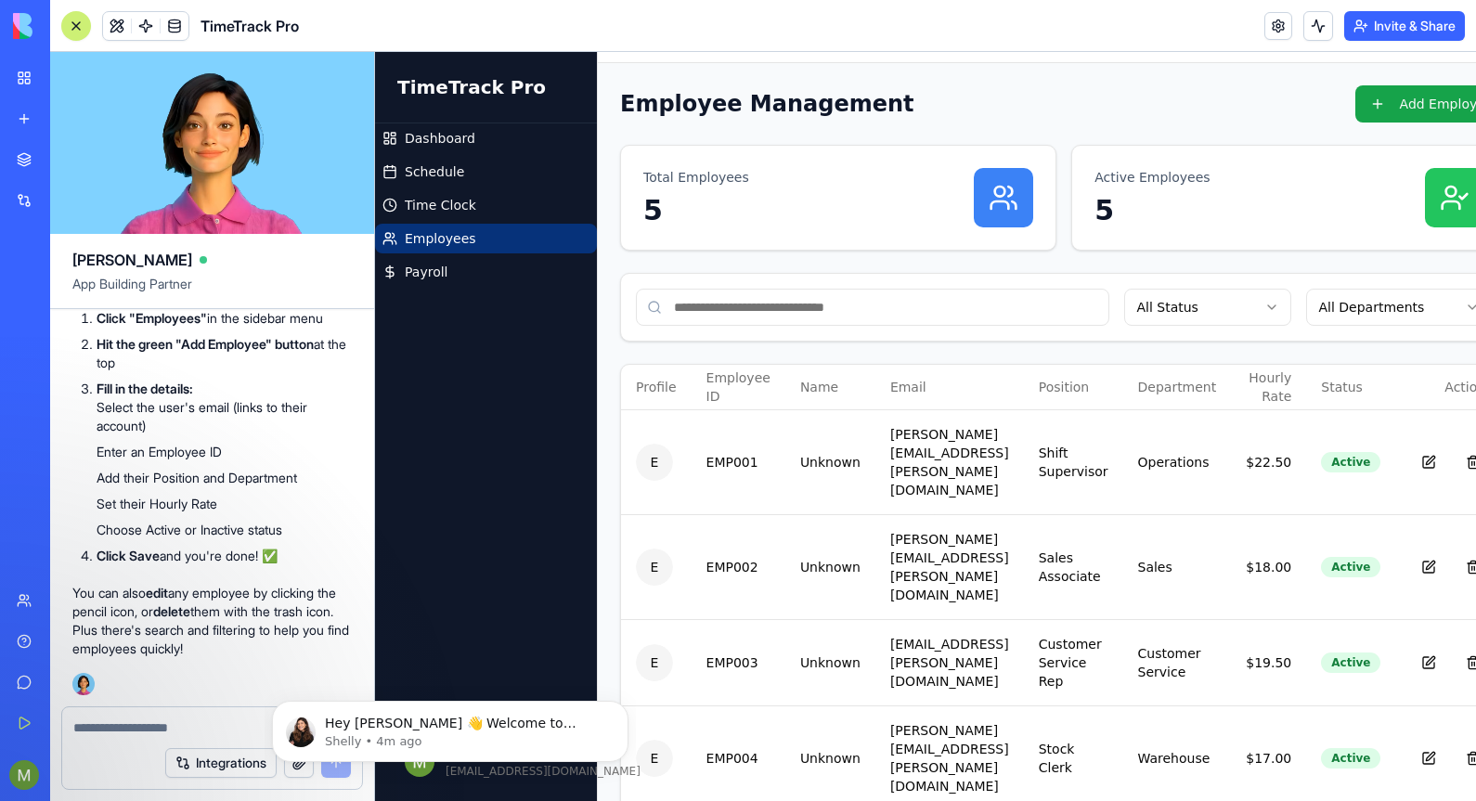
scroll to position [1421, 0]
click at [1419, 444] on button at bounding box center [1428, 462] width 37 height 37
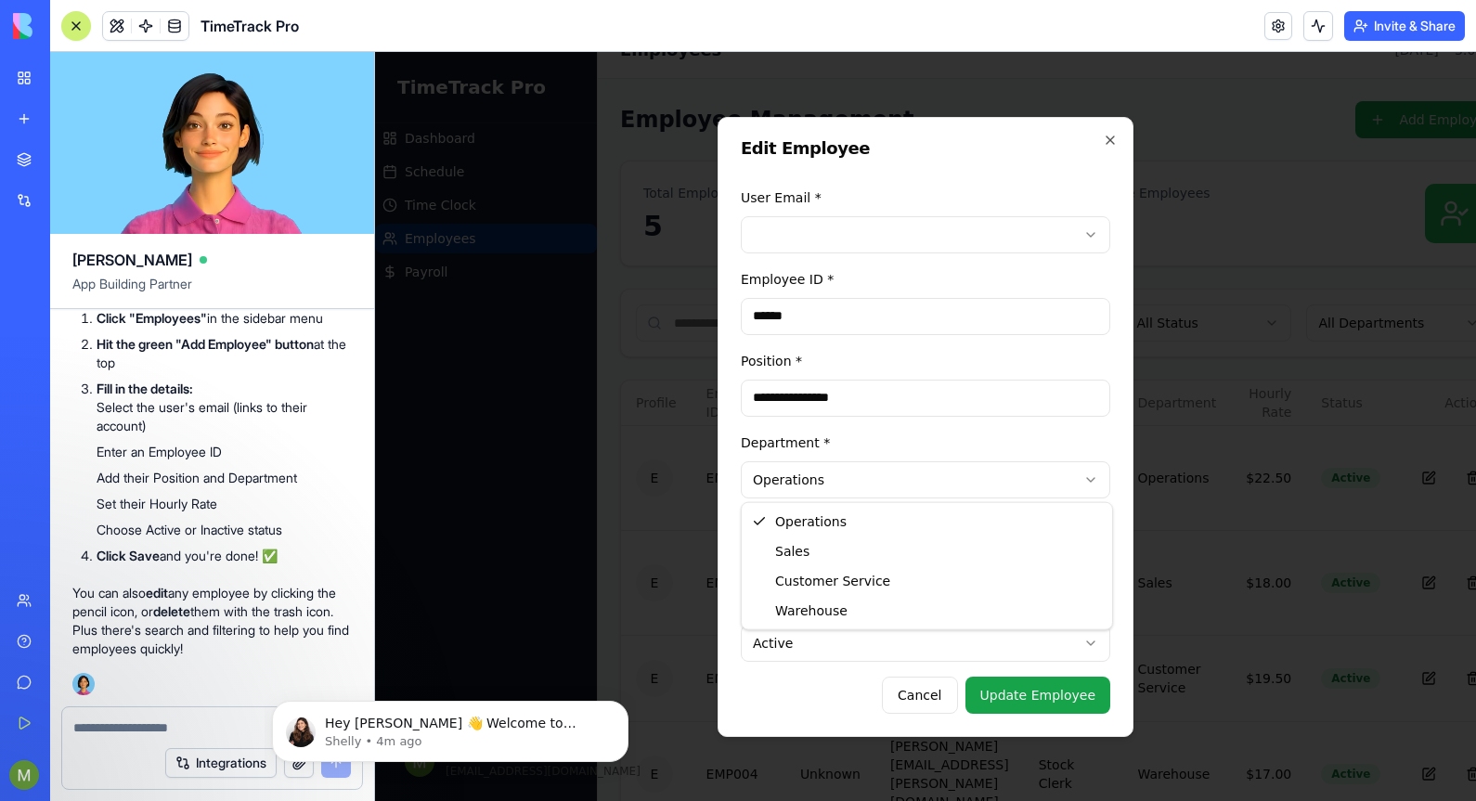
click at [1091, 480] on body "**********" at bounding box center [917, 488] width 1085 height 932
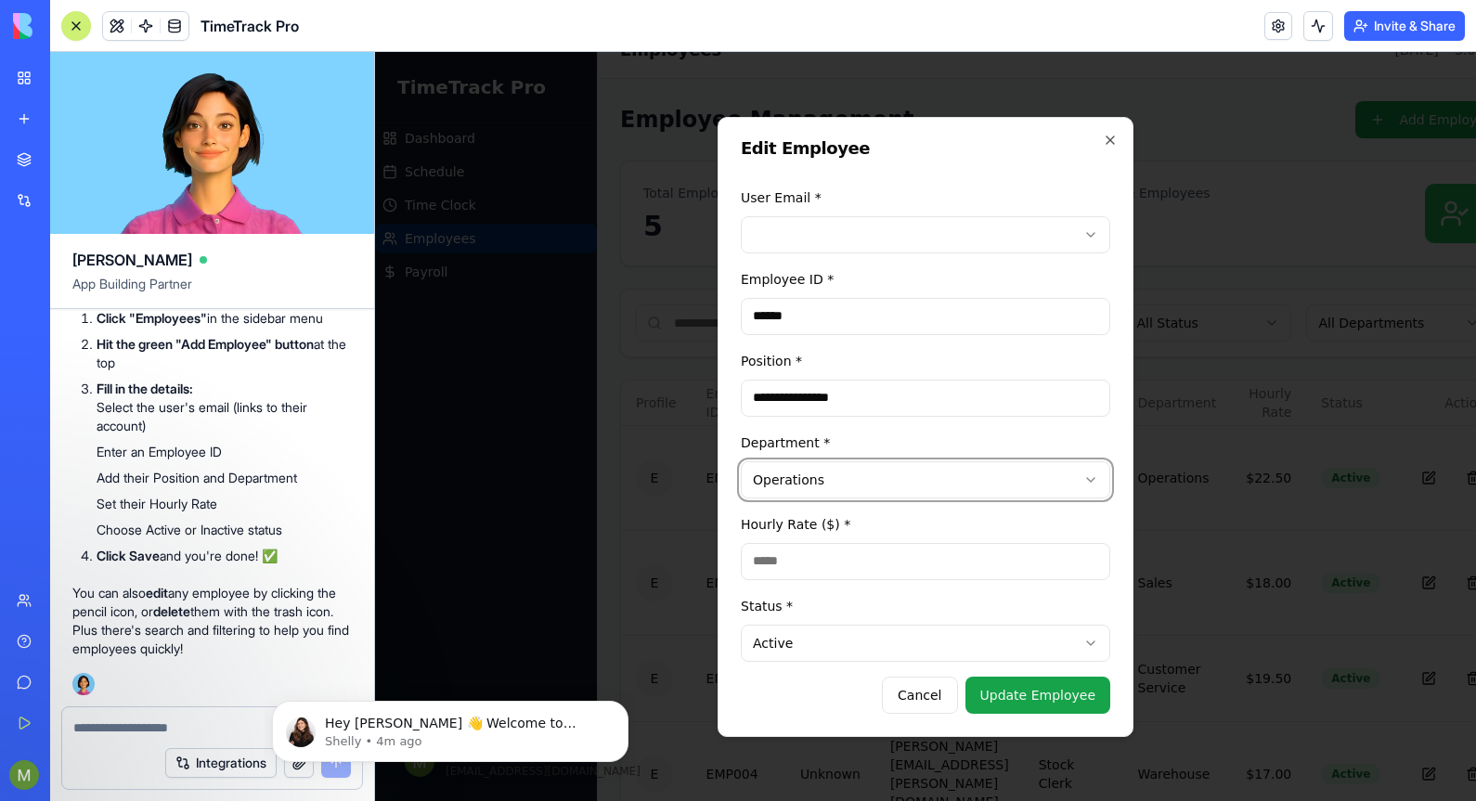
click at [1091, 480] on body "**********" at bounding box center [917, 488] width 1085 height 932
click at [1112, 143] on icon "button" at bounding box center [1110, 140] width 15 height 15
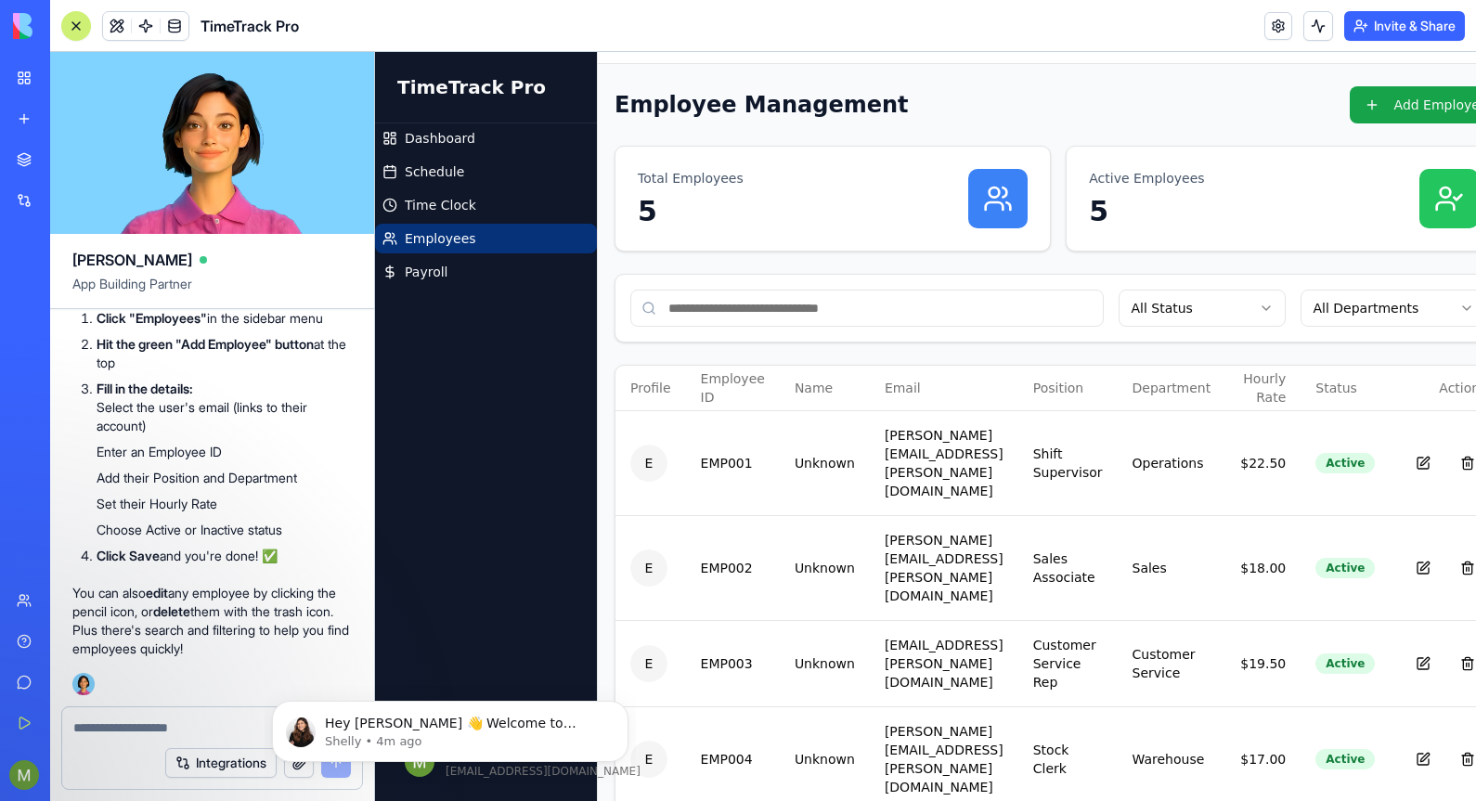
scroll to position [45, 0]
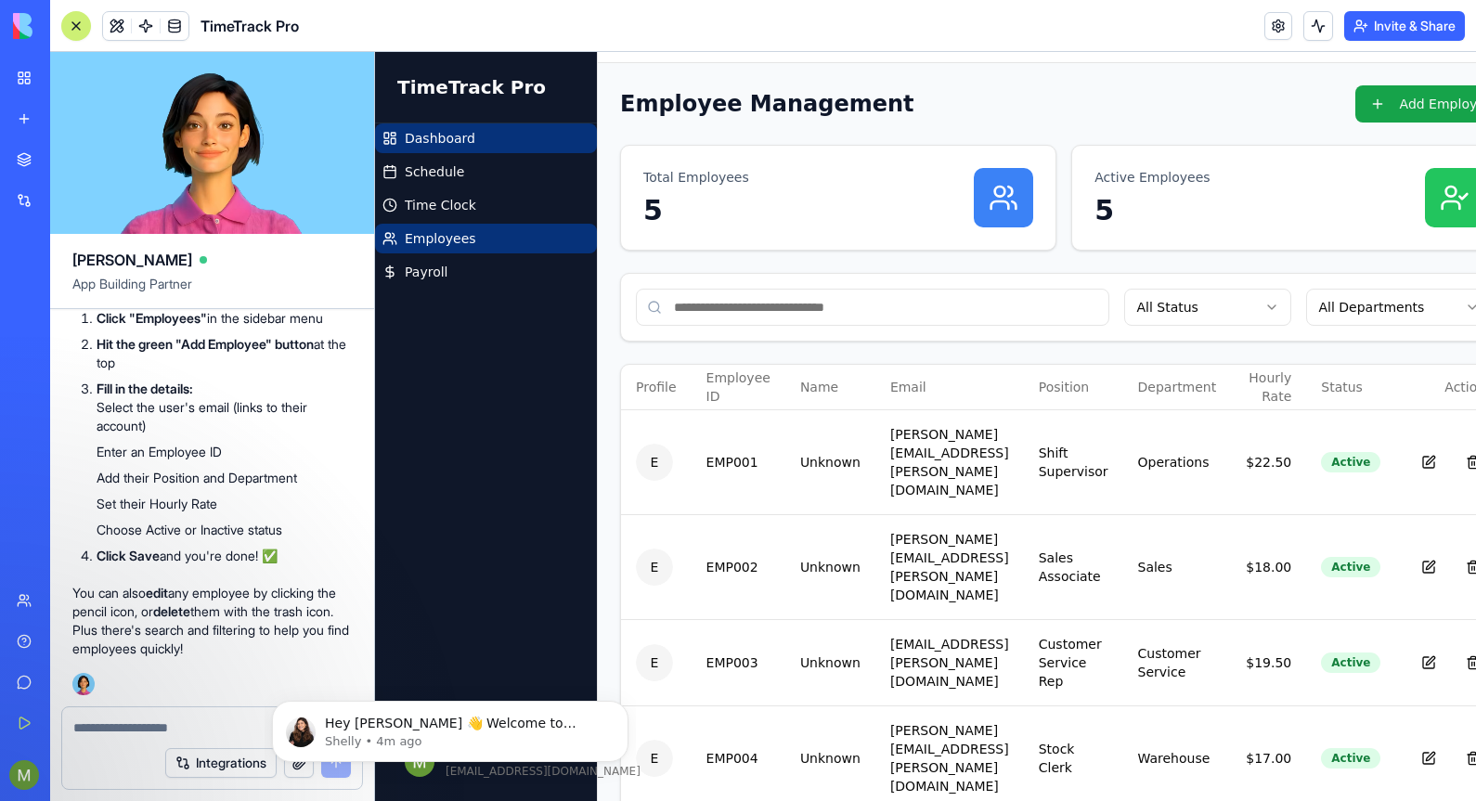
click at [507, 139] on link "Dashboard" at bounding box center [486, 138] width 222 height 30
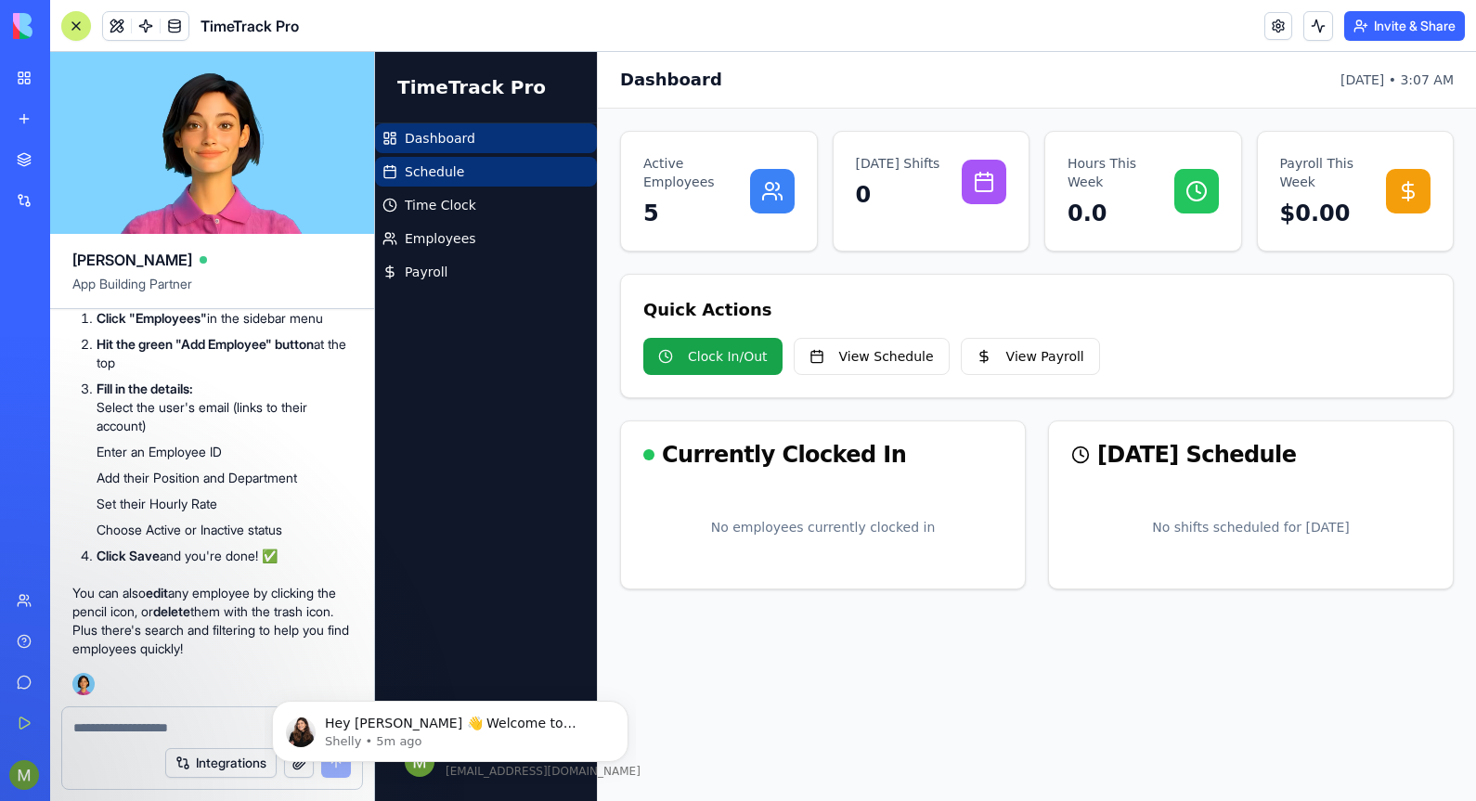
click at [510, 184] on link "Schedule" at bounding box center [486, 172] width 222 height 30
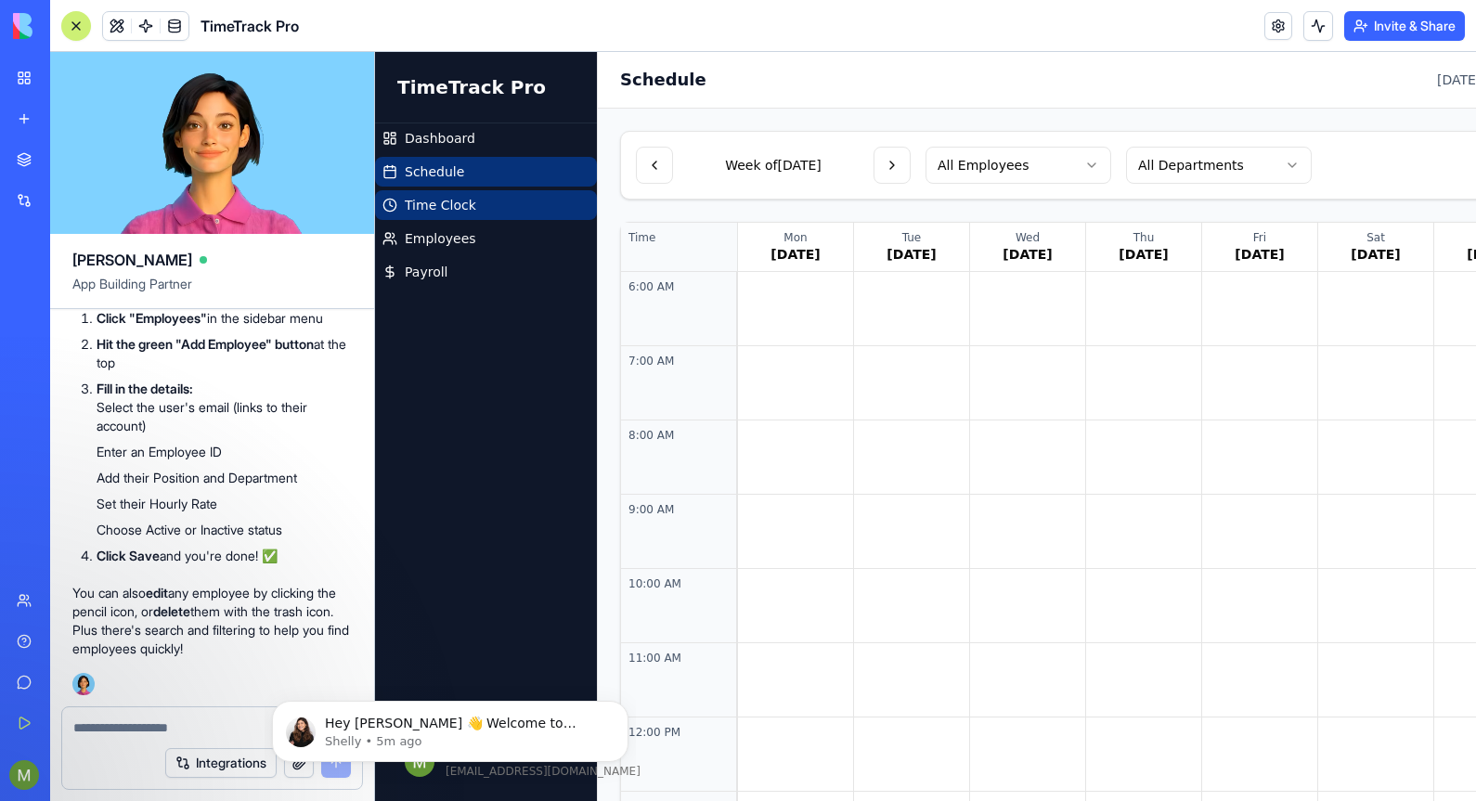
click at [495, 202] on link "Time Clock" at bounding box center [486, 205] width 222 height 30
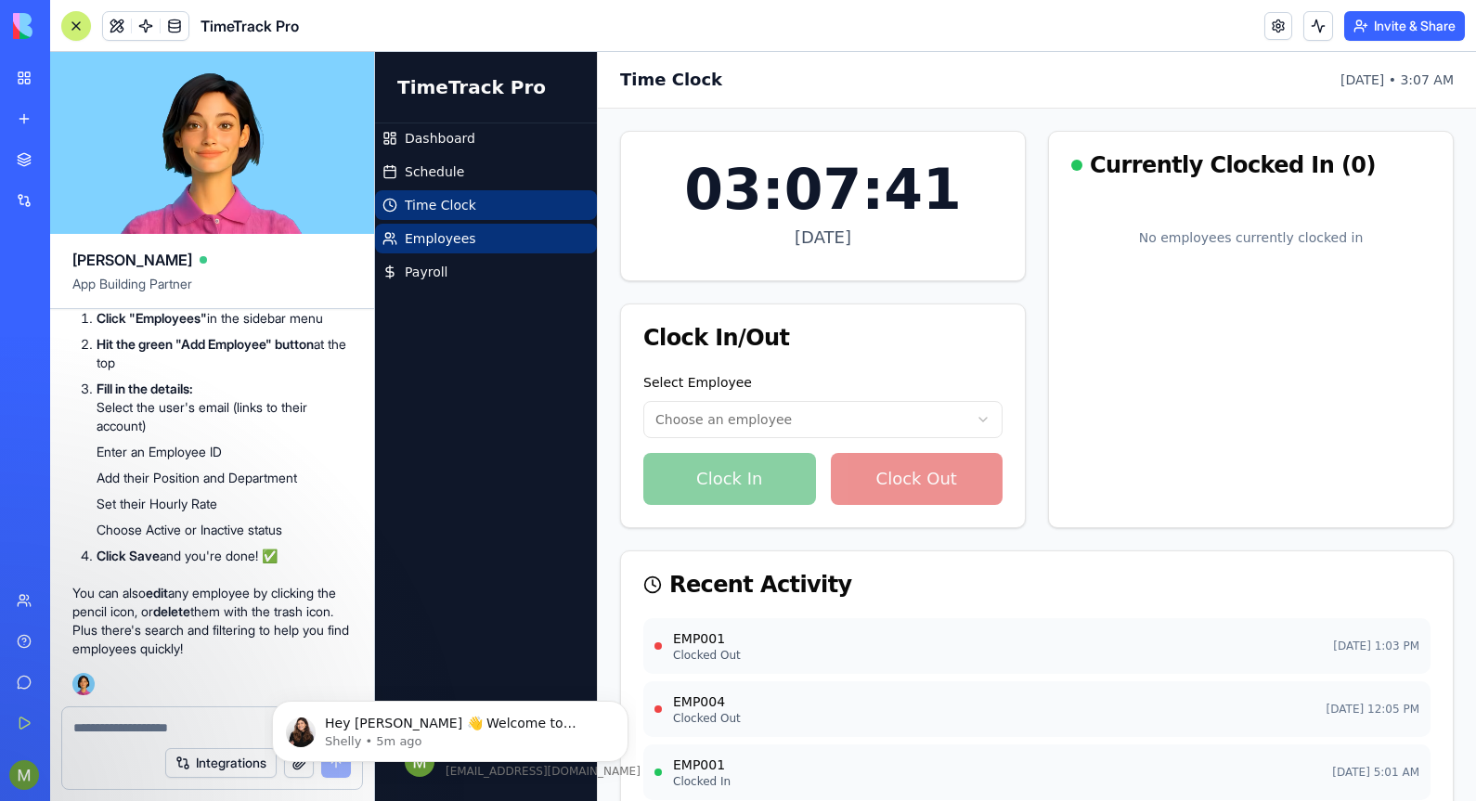
click at [488, 228] on link "Employees" at bounding box center [486, 239] width 222 height 30
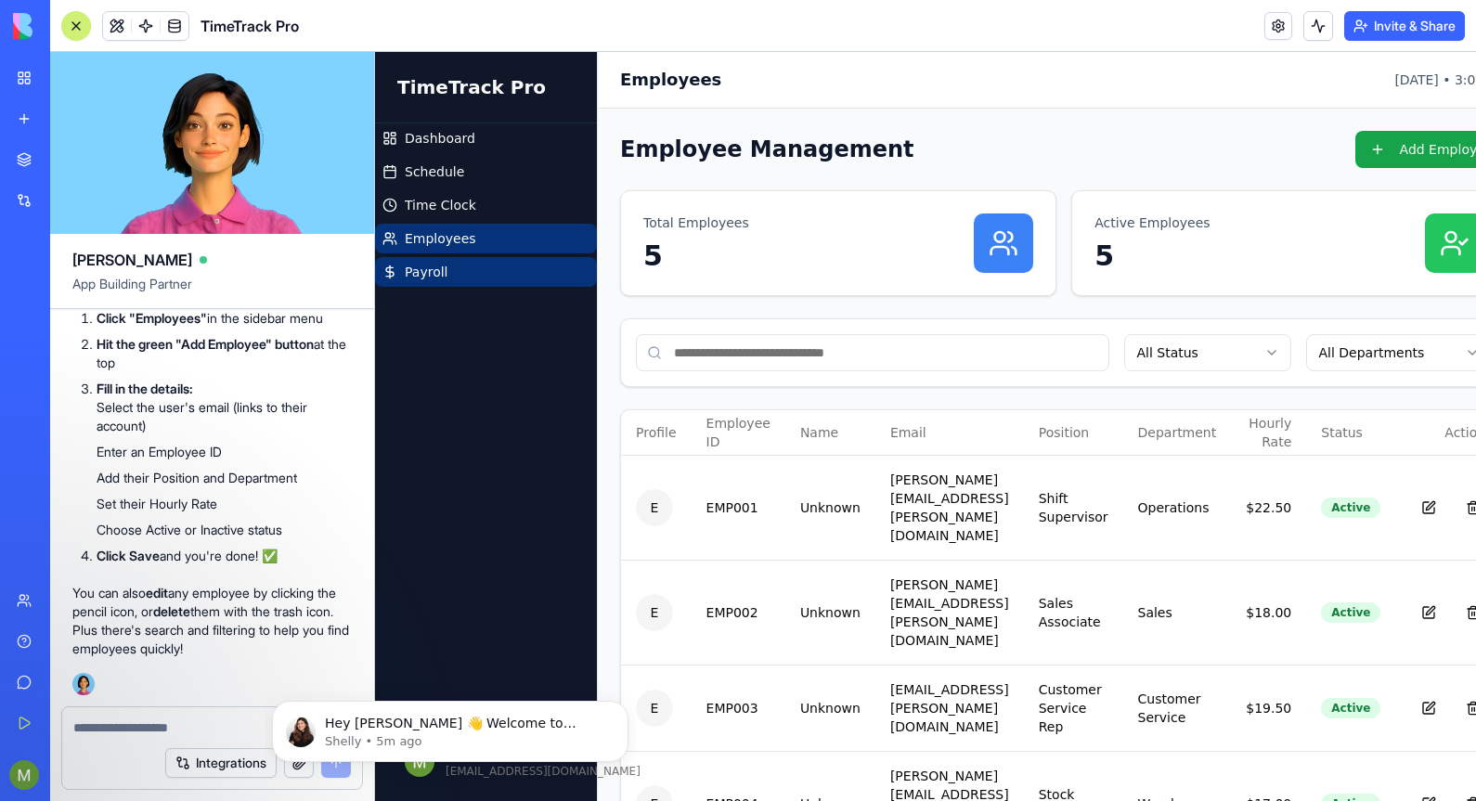
click at [490, 265] on link "Payroll" at bounding box center [486, 272] width 222 height 30
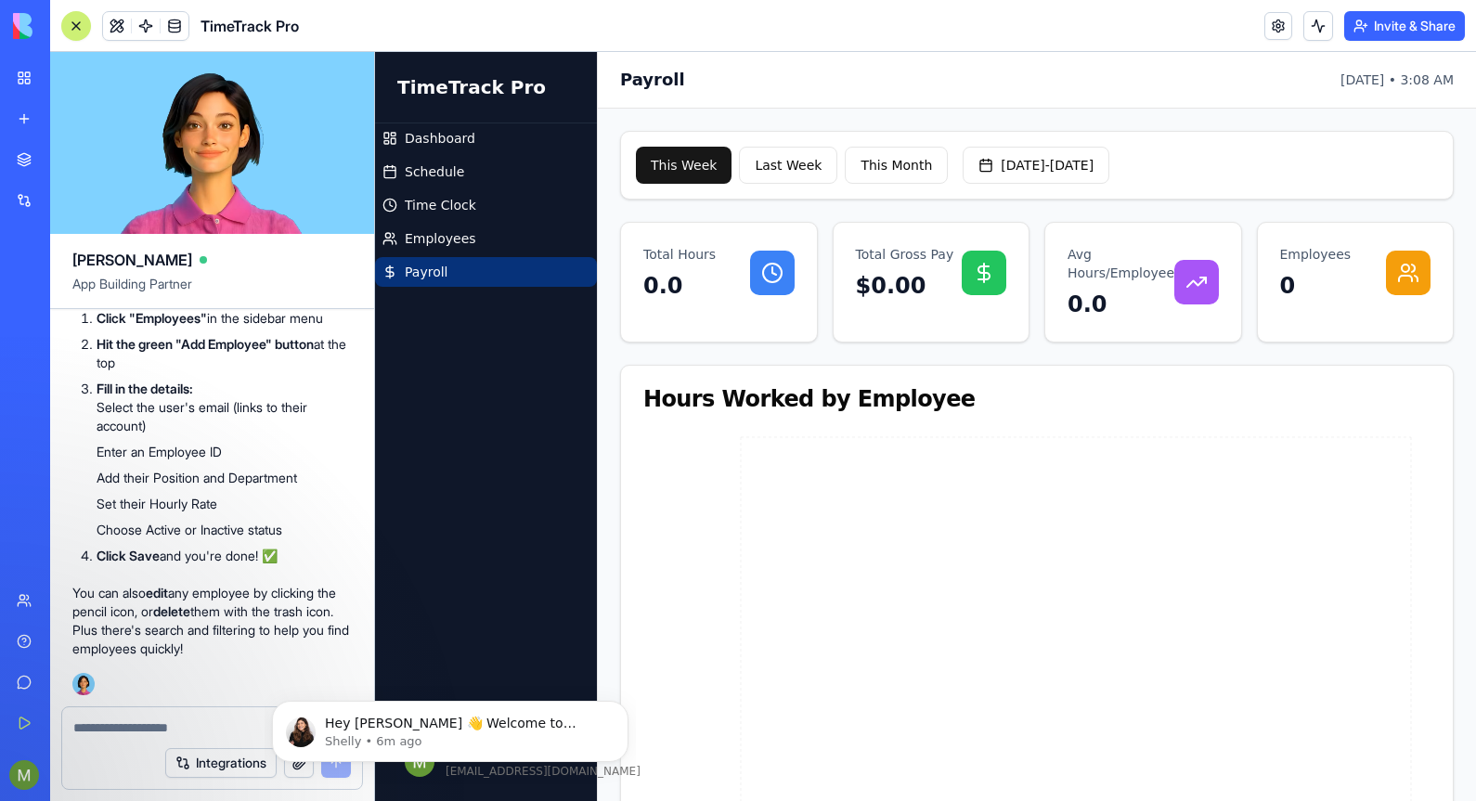
click at [89, 719] on textarea at bounding box center [212, 727] width 278 height 19
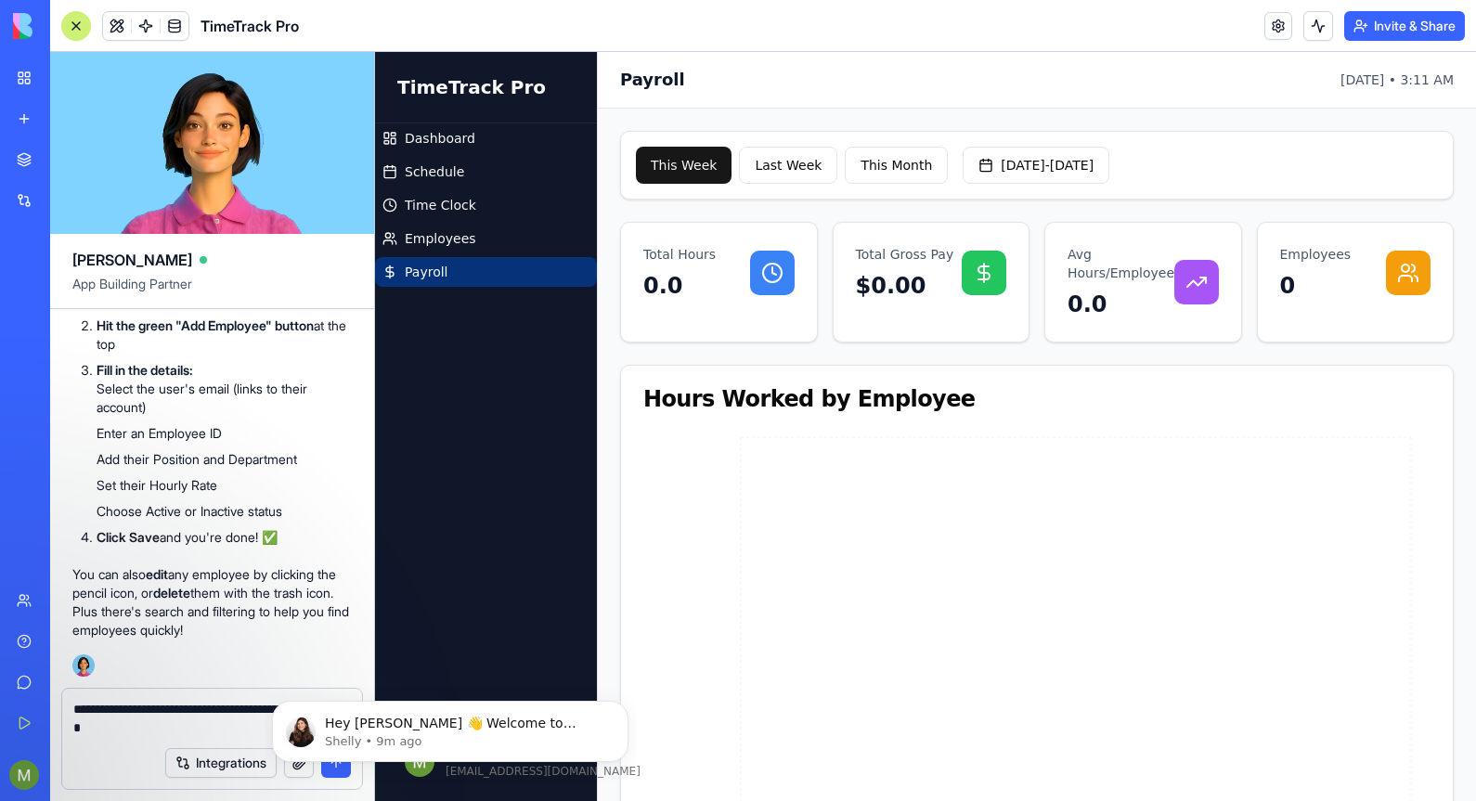
type textarea "**********"
click at [338, 755] on body "Hey [PERSON_NAME] 👋 Welcome to Blocks 🙌 I'm here if you have any questions! [PE…" at bounding box center [450, 726] width 356 height 115
click at [331, 755] on body "Hey [PERSON_NAME] 👋 Welcome to Blocks 🙌 I'm here if you have any questions! [PE…" at bounding box center [450, 726] width 356 height 115
click at [223, 733] on textarea "**********" at bounding box center [212, 718] width 278 height 37
click at [334, 755] on body "Hey [PERSON_NAME] 👋 Welcome to Blocks 🙌 I'm here if you have any questions! [PE…" at bounding box center [450, 726] width 356 height 115
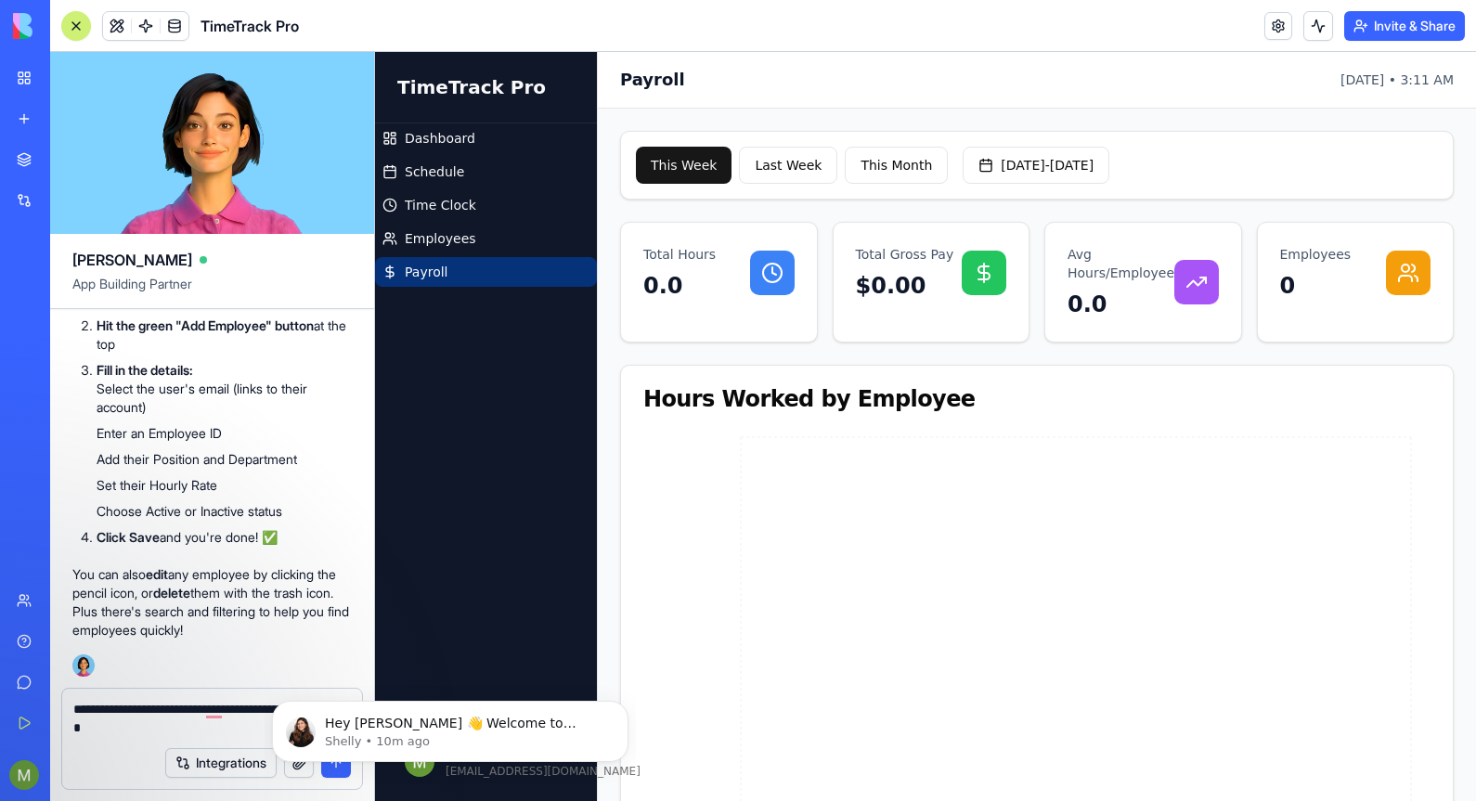
click at [226, 736] on textarea "**********" at bounding box center [212, 718] width 278 height 37
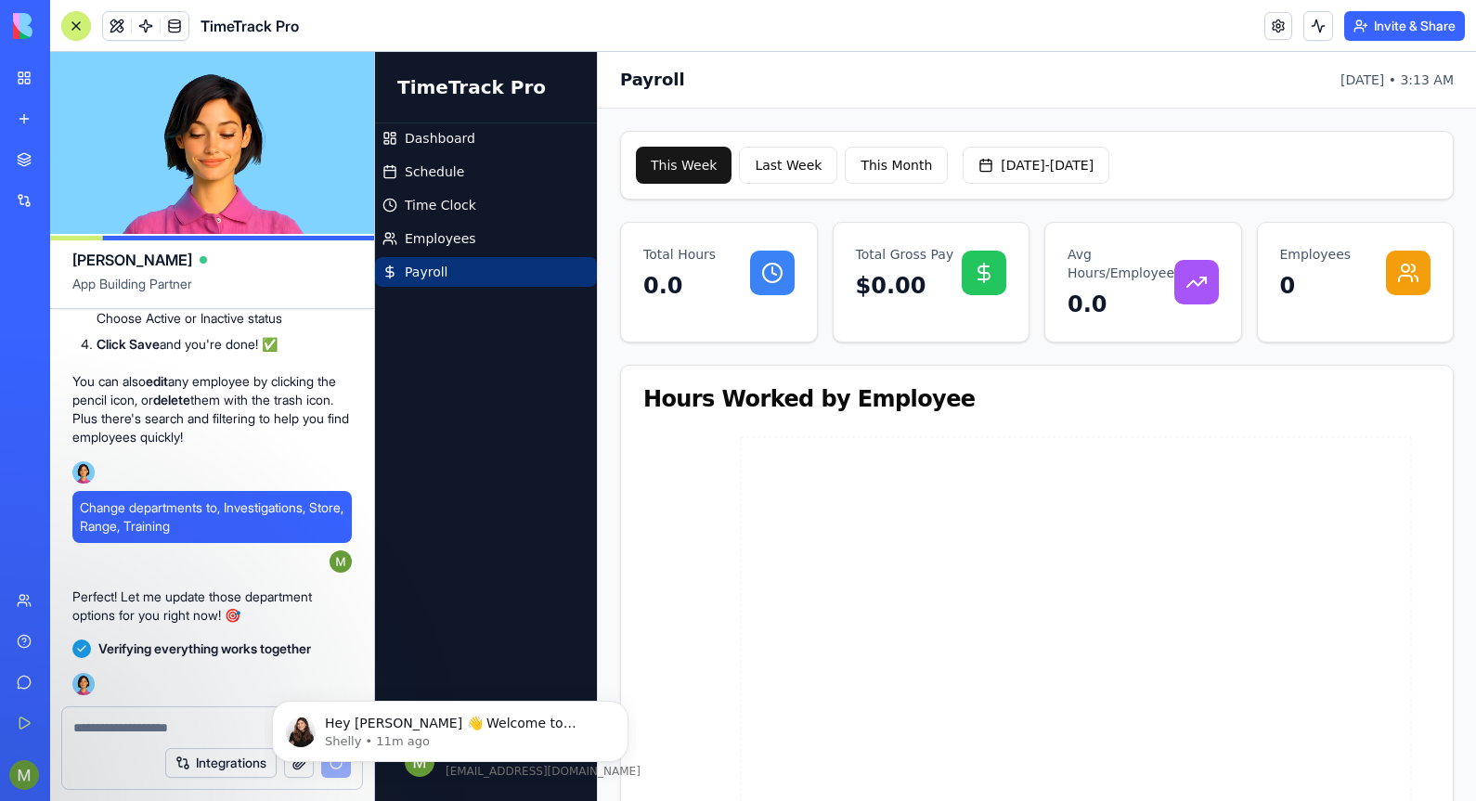
scroll to position [1989, 0]
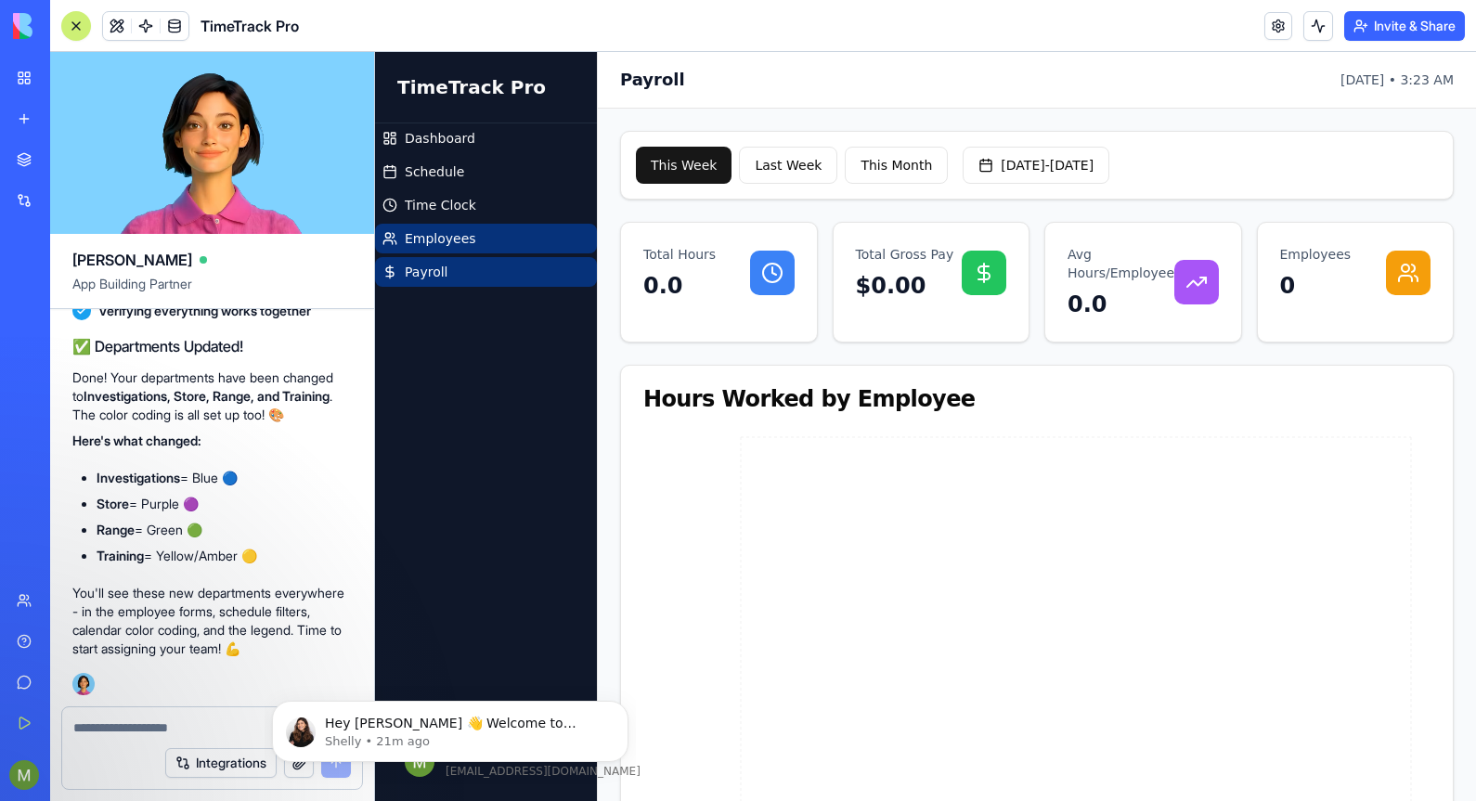
click at [464, 246] on span "Employees" at bounding box center [440, 238] width 71 height 19
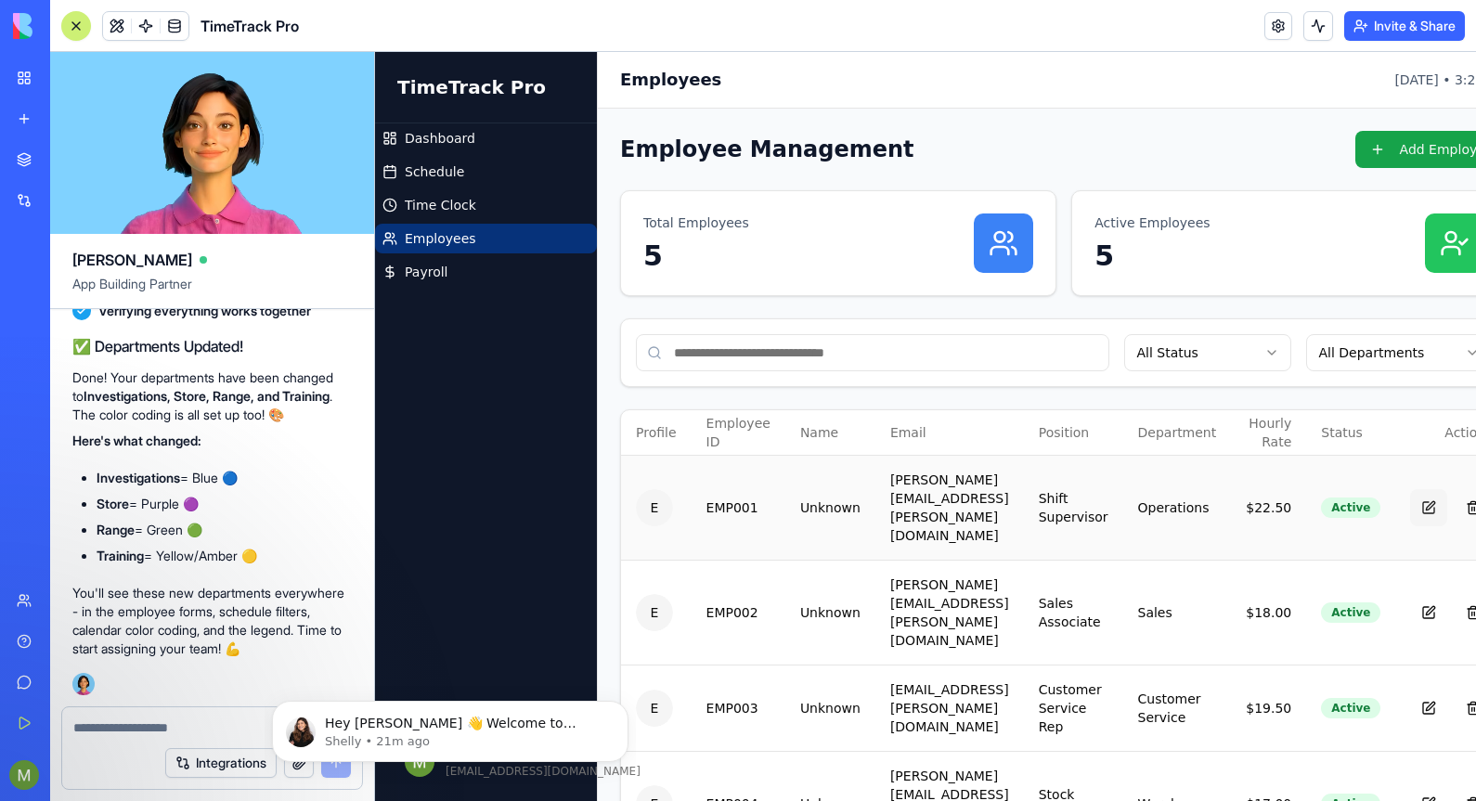
click at [1419, 489] on button at bounding box center [1428, 507] width 37 height 37
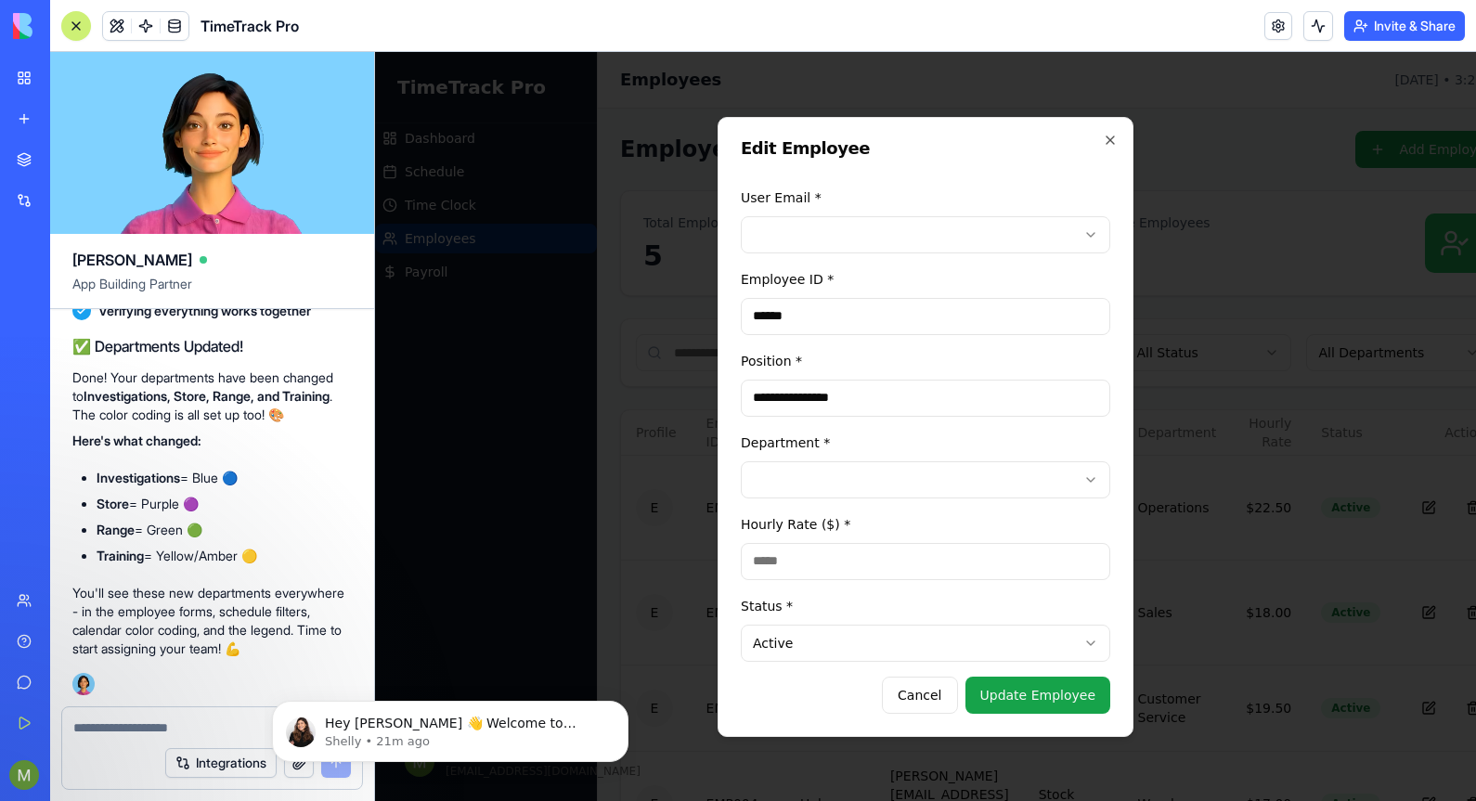
click at [1090, 231] on body "**********" at bounding box center [917, 518] width 1085 height 932
click at [839, 222] on body "**********" at bounding box center [917, 518] width 1085 height 932
click at [1112, 139] on icon "button" at bounding box center [1110, 140] width 15 height 15
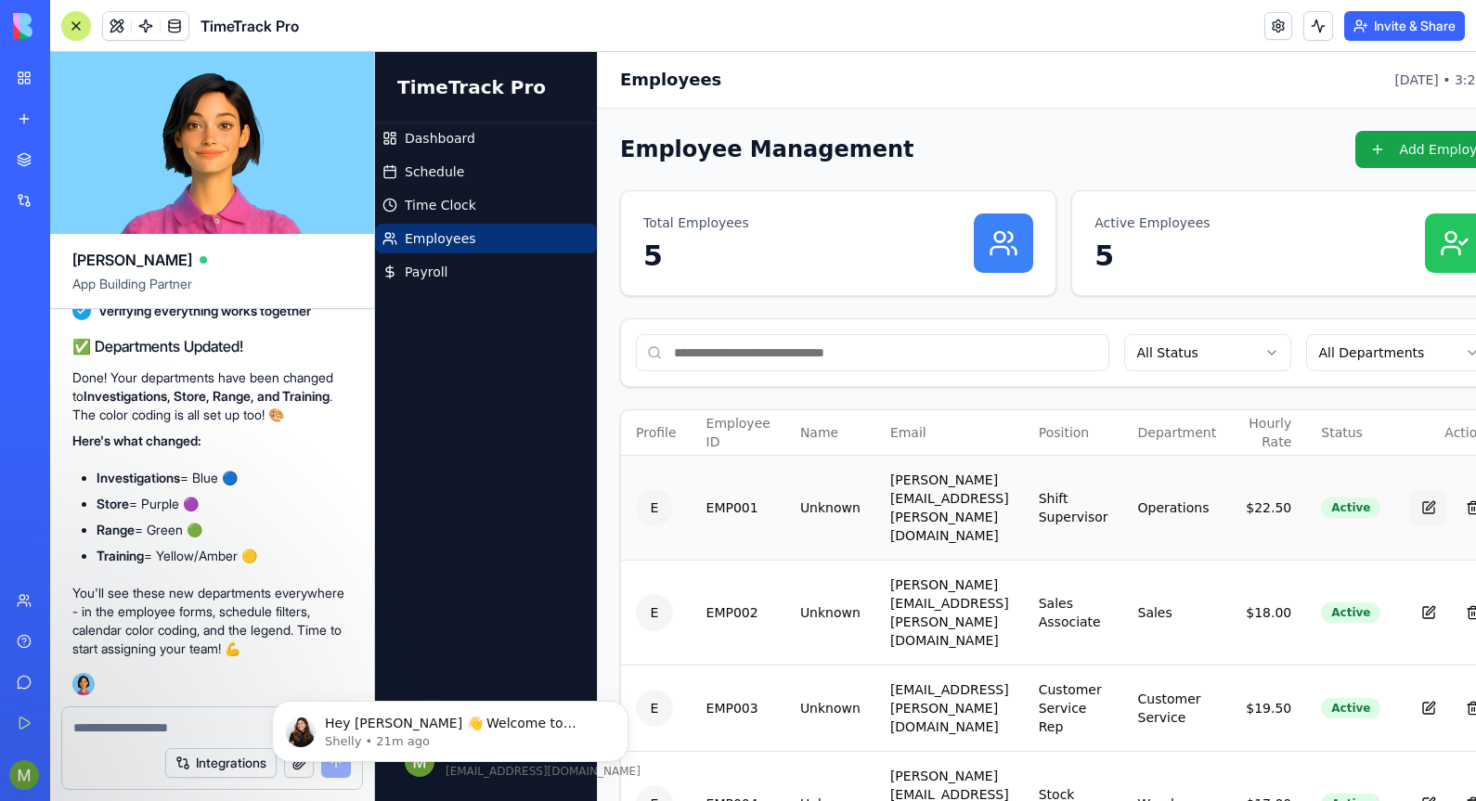
click at [1419, 490] on button at bounding box center [1428, 507] width 37 height 37
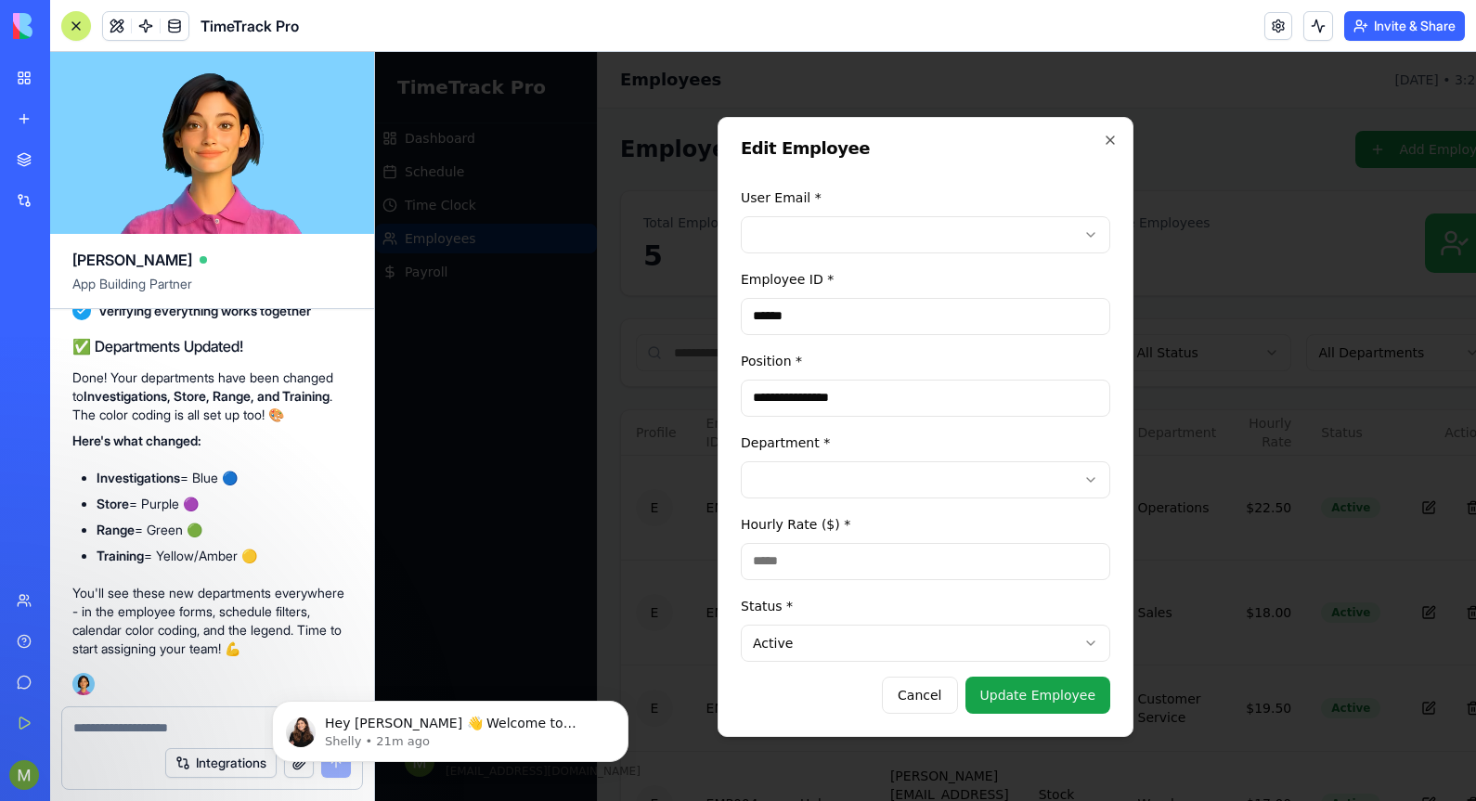
click at [808, 313] on input "******" at bounding box center [925, 316] width 369 height 37
type input "*"
click at [1109, 140] on icon "button" at bounding box center [1109, 139] width 7 height 7
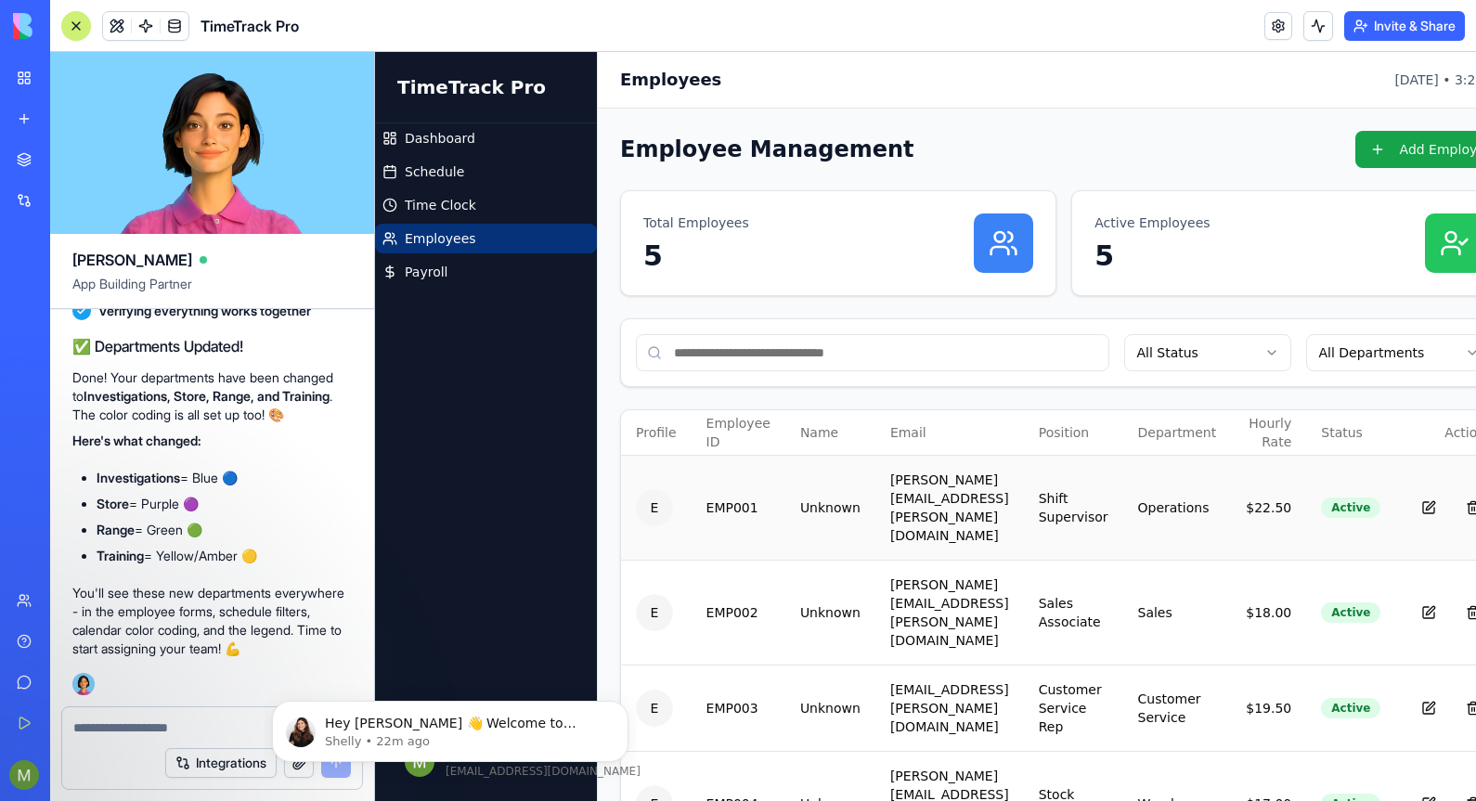
click at [919, 493] on td "[PERSON_NAME][EMAIL_ADDRESS][PERSON_NAME][DOMAIN_NAME]" at bounding box center [949, 507] width 148 height 105
click at [1024, 492] on td "[PERSON_NAME][EMAIL_ADDRESS][PERSON_NAME][DOMAIN_NAME]" at bounding box center [949, 507] width 148 height 105
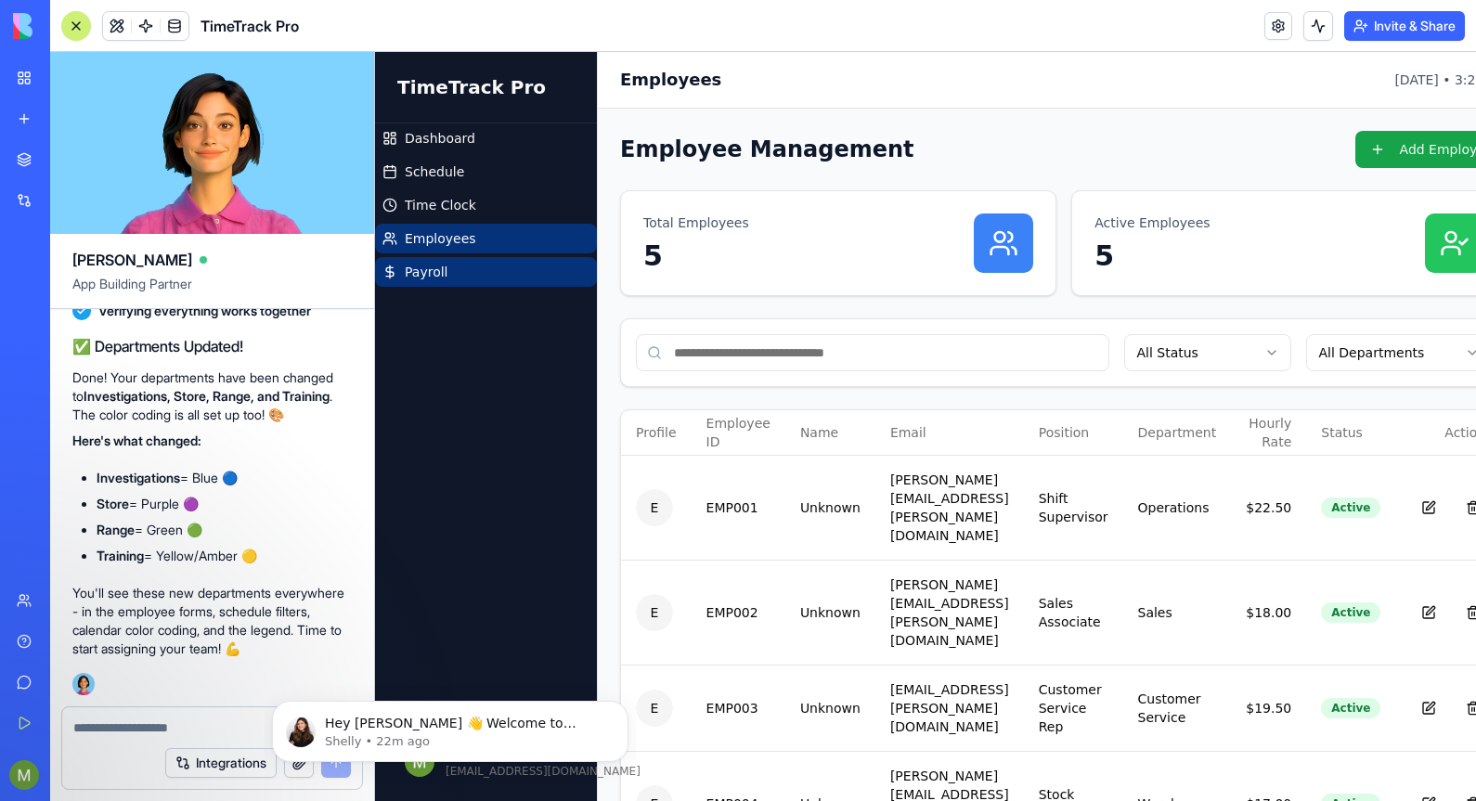
click at [428, 276] on span "Payroll" at bounding box center [426, 272] width 43 height 19
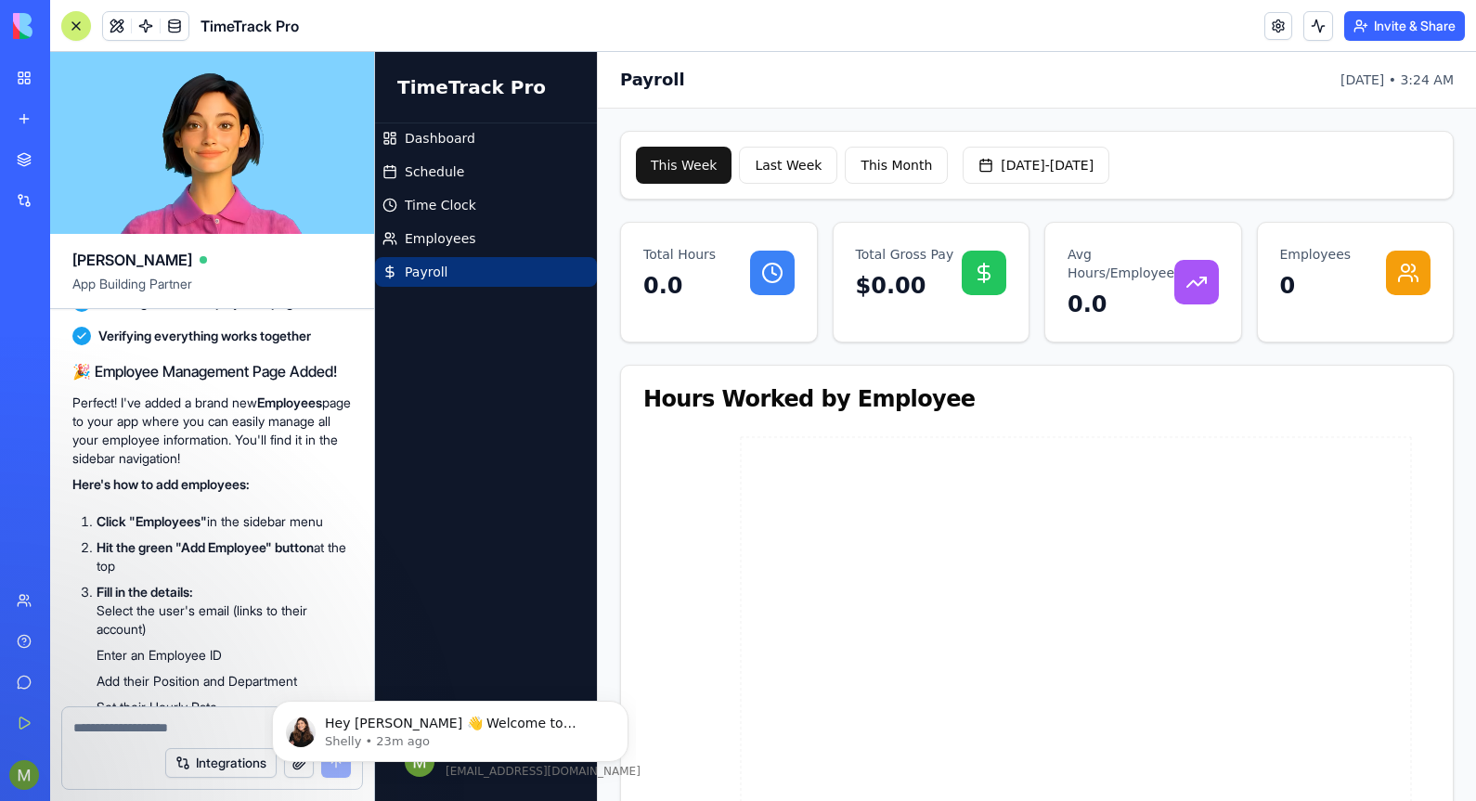
scroll to position [1197, 0]
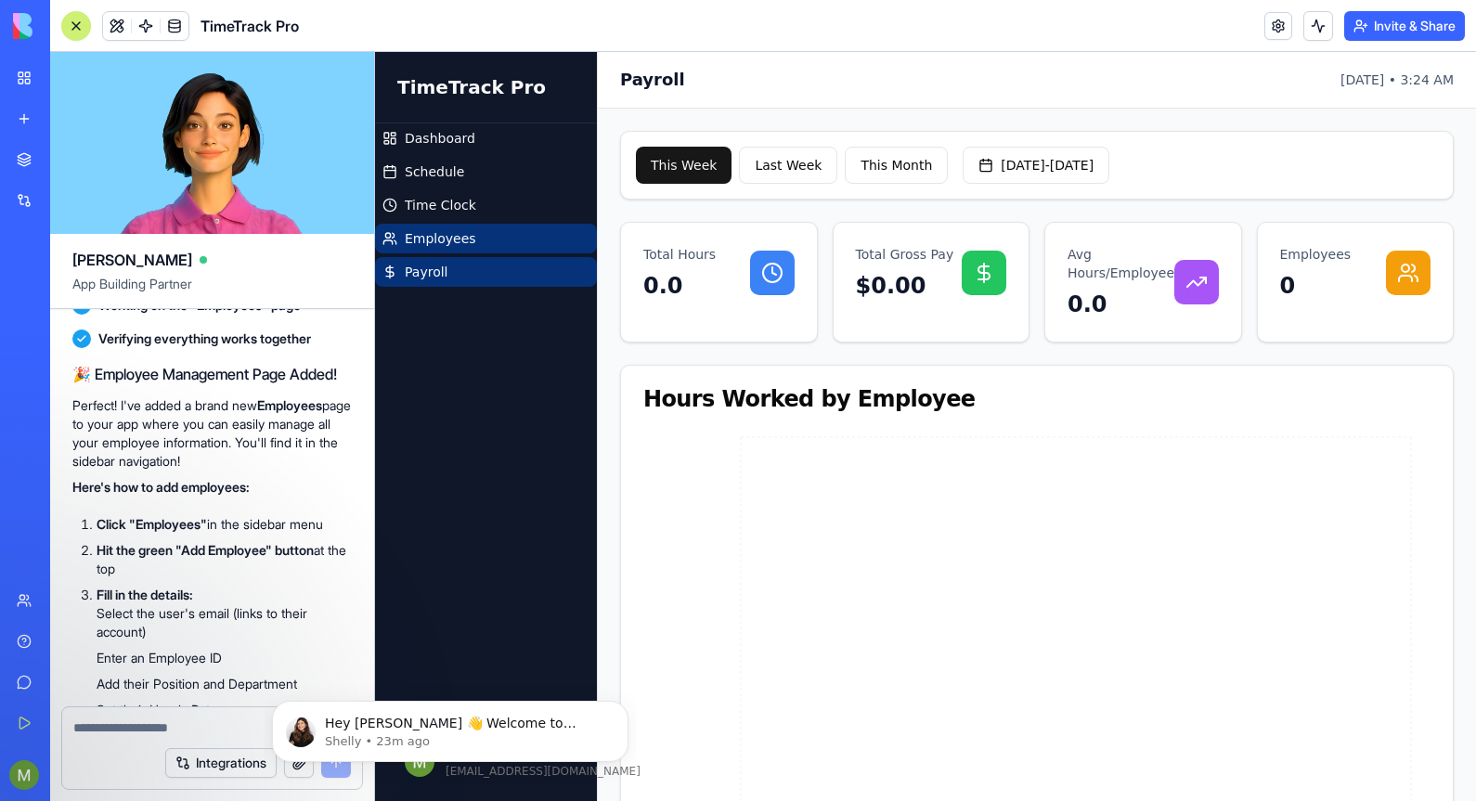
click at [489, 242] on link "Employees" at bounding box center [486, 239] width 222 height 30
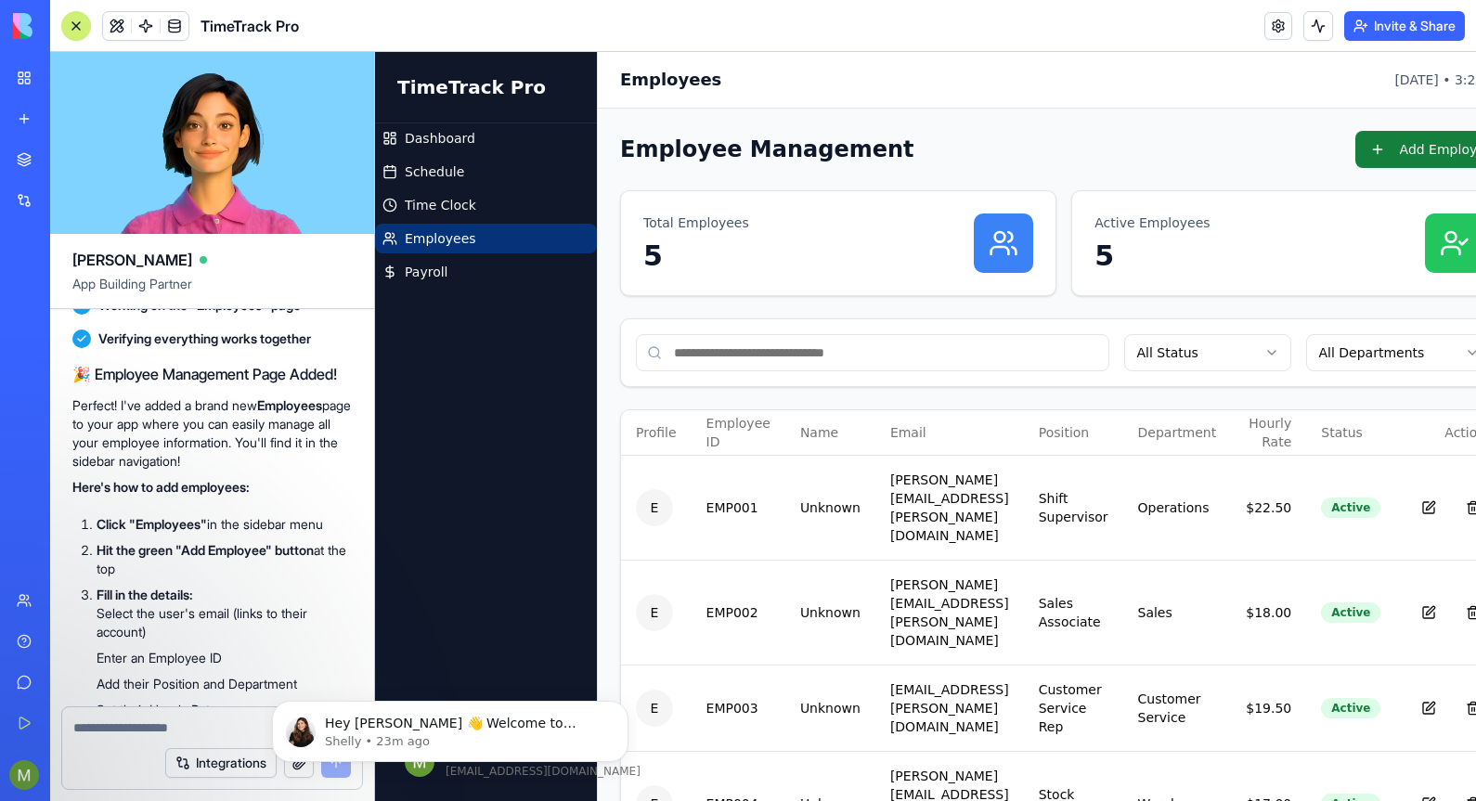
click at [1419, 151] on button "Add Employee" at bounding box center [1431, 149] width 153 height 37
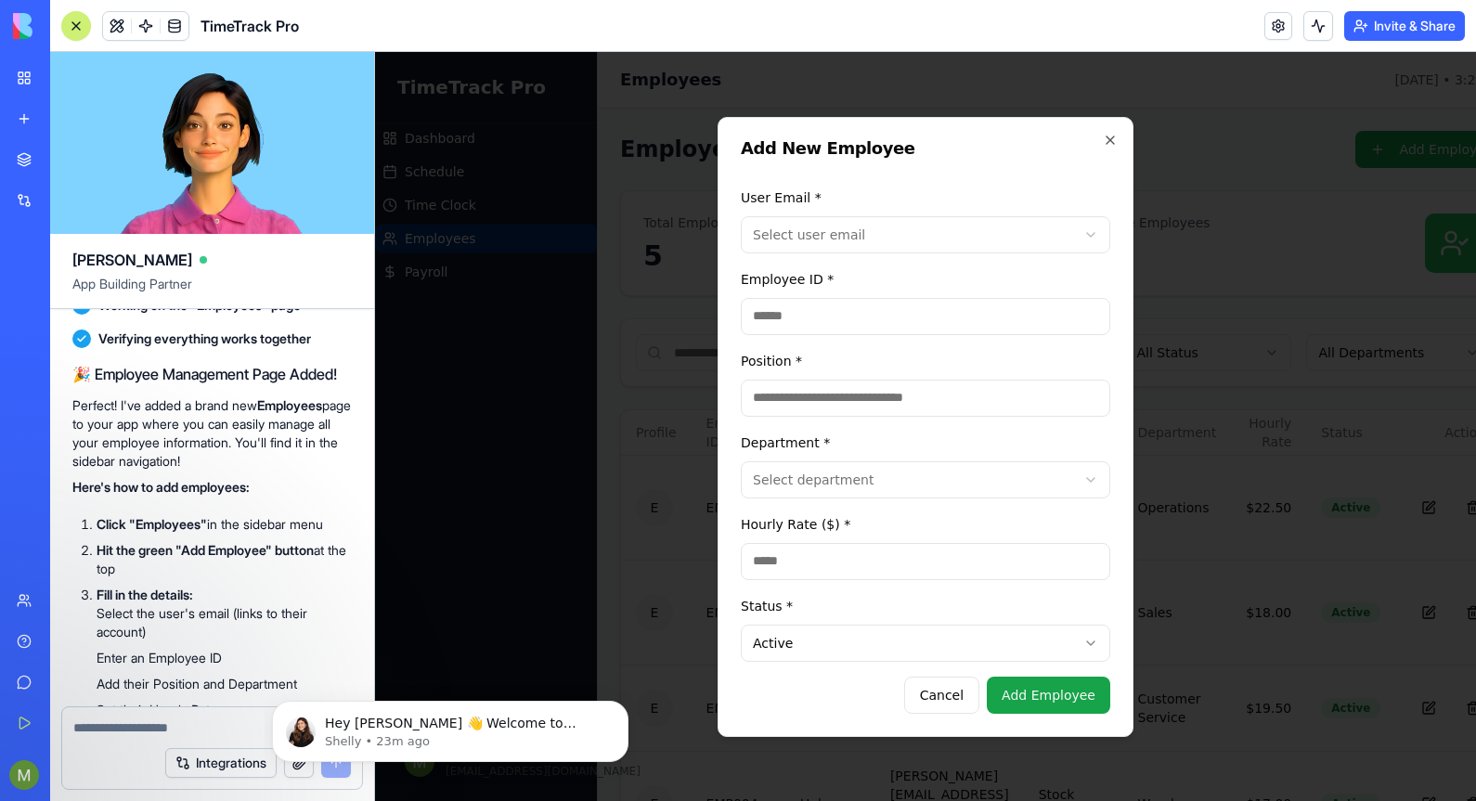
click at [934, 238] on body "**********" at bounding box center [917, 518] width 1085 height 932
click at [932, 403] on input "Position *" at bounding box center [925, 398] width 369 height 37
type input "*"
type input "**********"
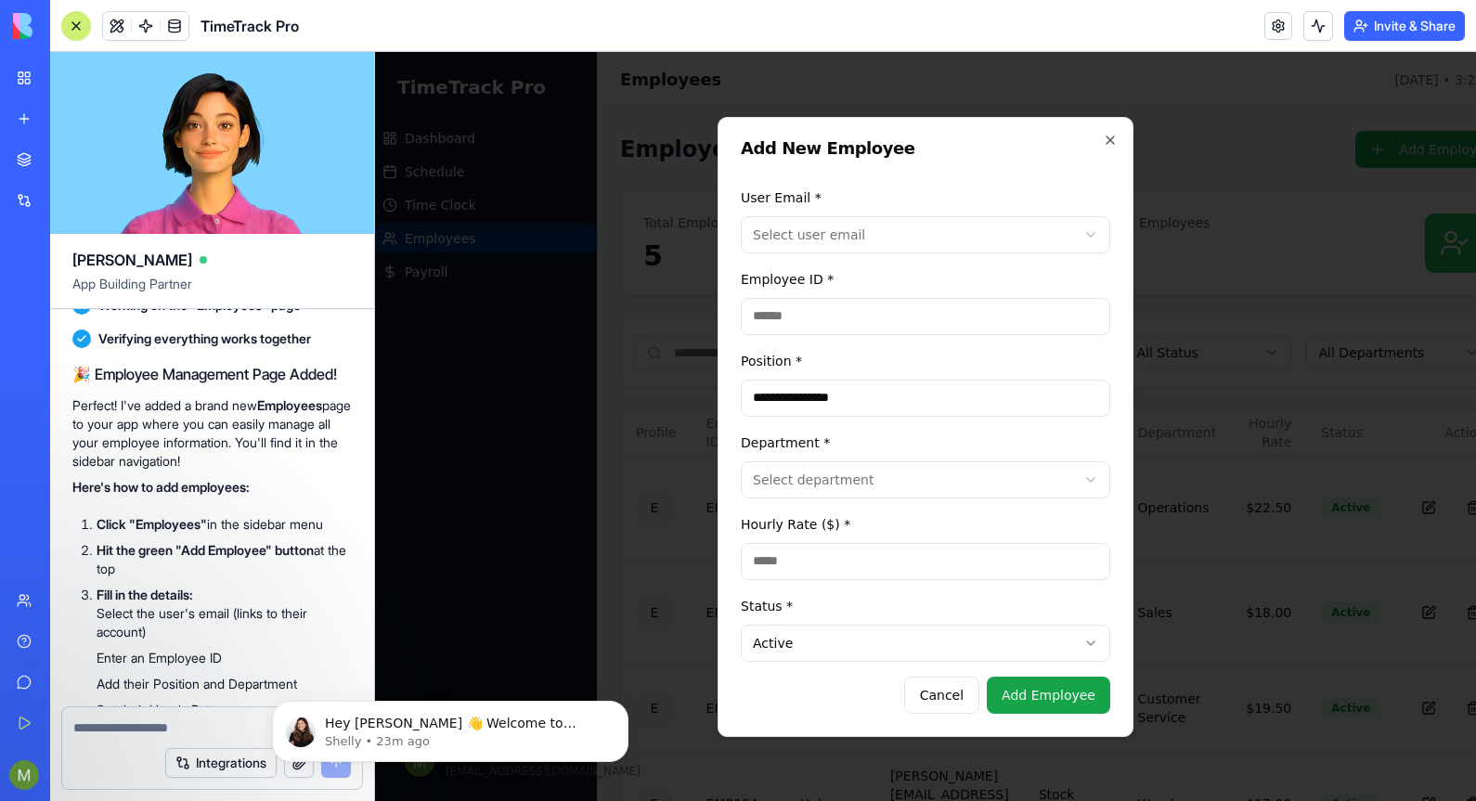
click at [1091, 480] on body "**********" at bounding box center [917, 518] width 1085 height 932
click at [828, 558] on input "Hourly Rate ($) *" at bounding box center [925, 561] width 369 height 37
type input "*****"
click at [930, 239] on body "**********" at bounding box center [917, 518] width 1085 height 932
click at [104, 730] on textarea "To enrich screen reader interactions, please activate Accessibility in Grammarl…" at bounding box center [212, 727] width 278 height 19
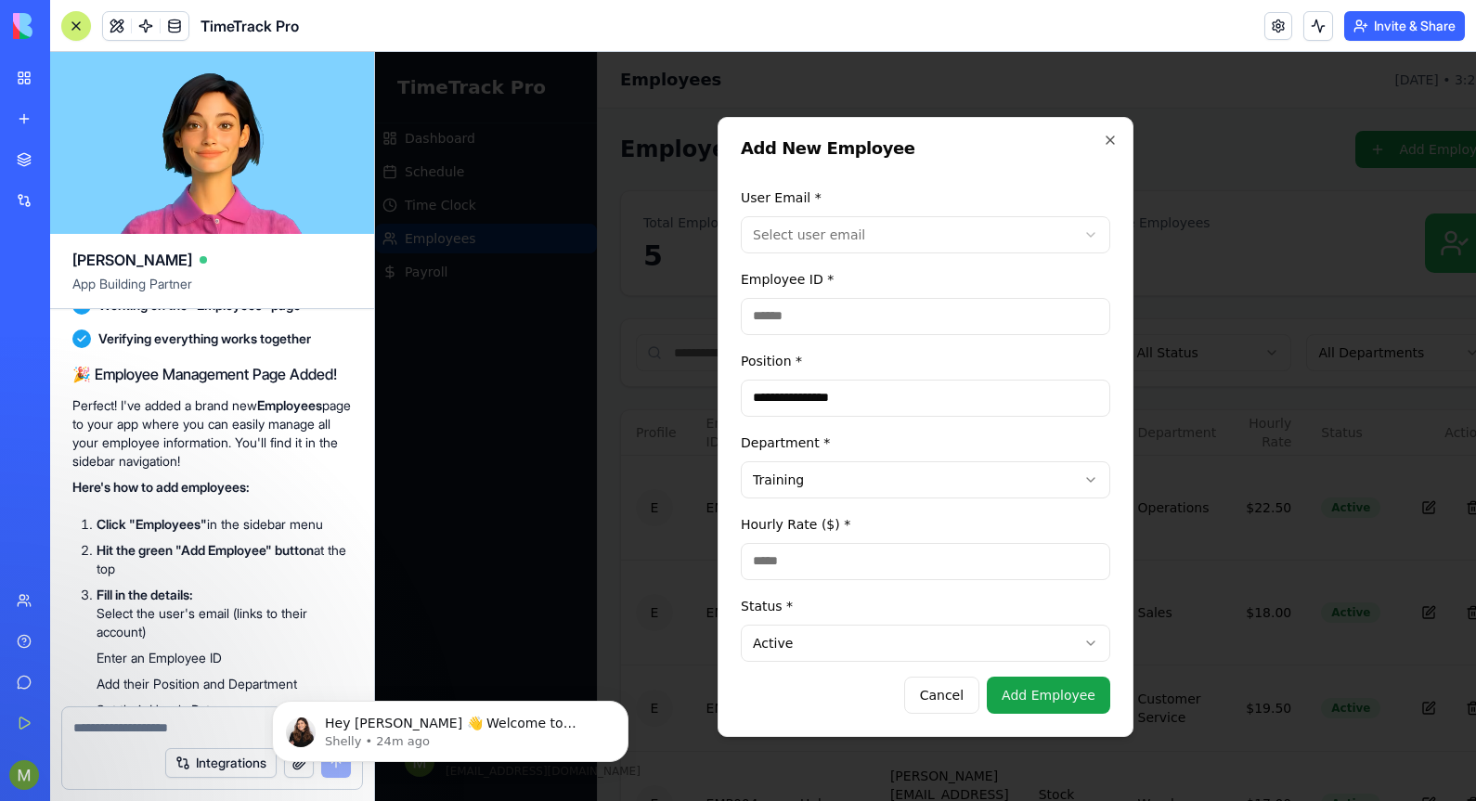
click at [78, 729] on textarea "To enrich screen reader interactions, please activate Accessibility in Grammarl…" at bounding box center [212, 727] width 278 height 19
type textarea "**********"
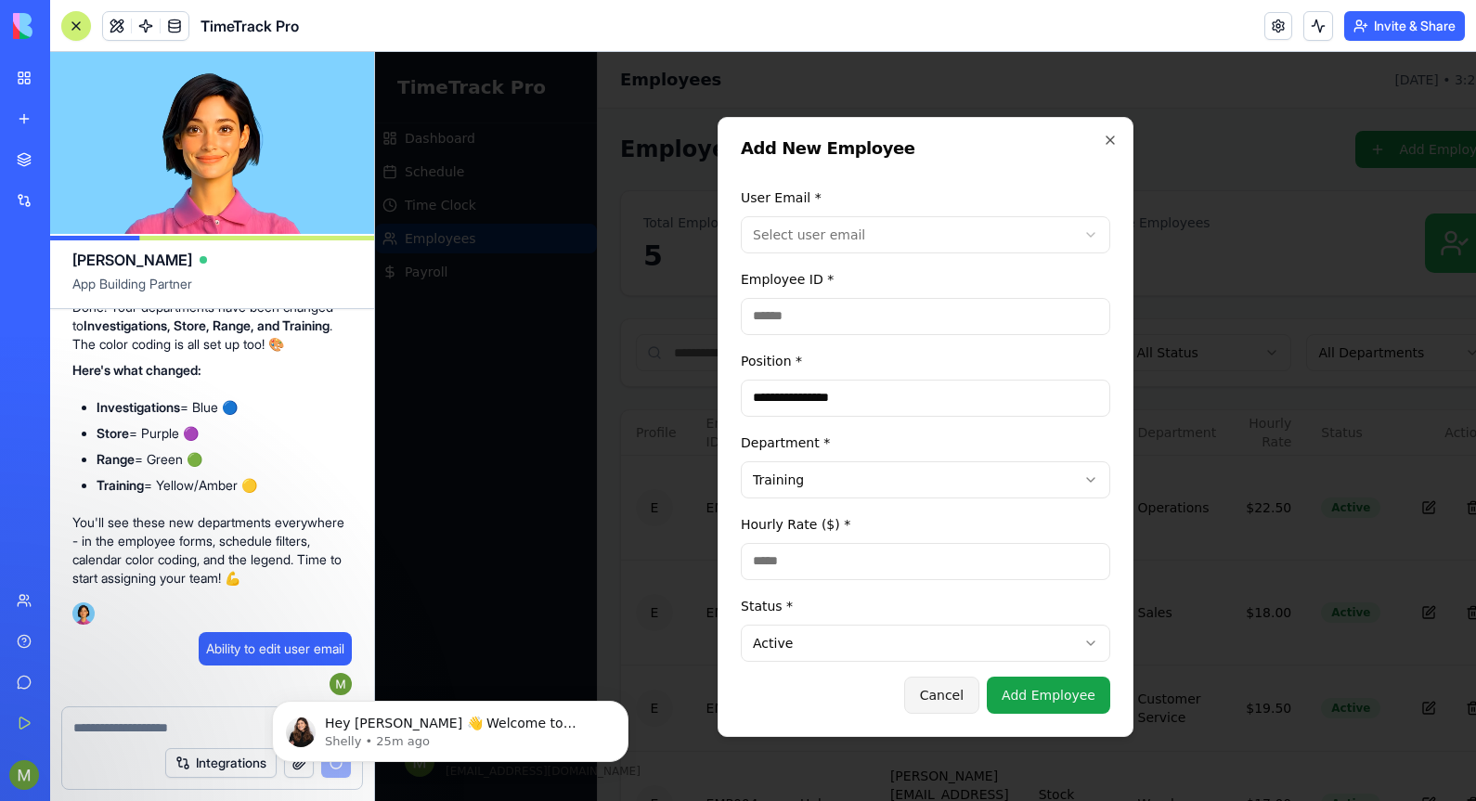
click at [958, 698] on button "Cancel" at bounding box center [941, 695] width 75 height 37
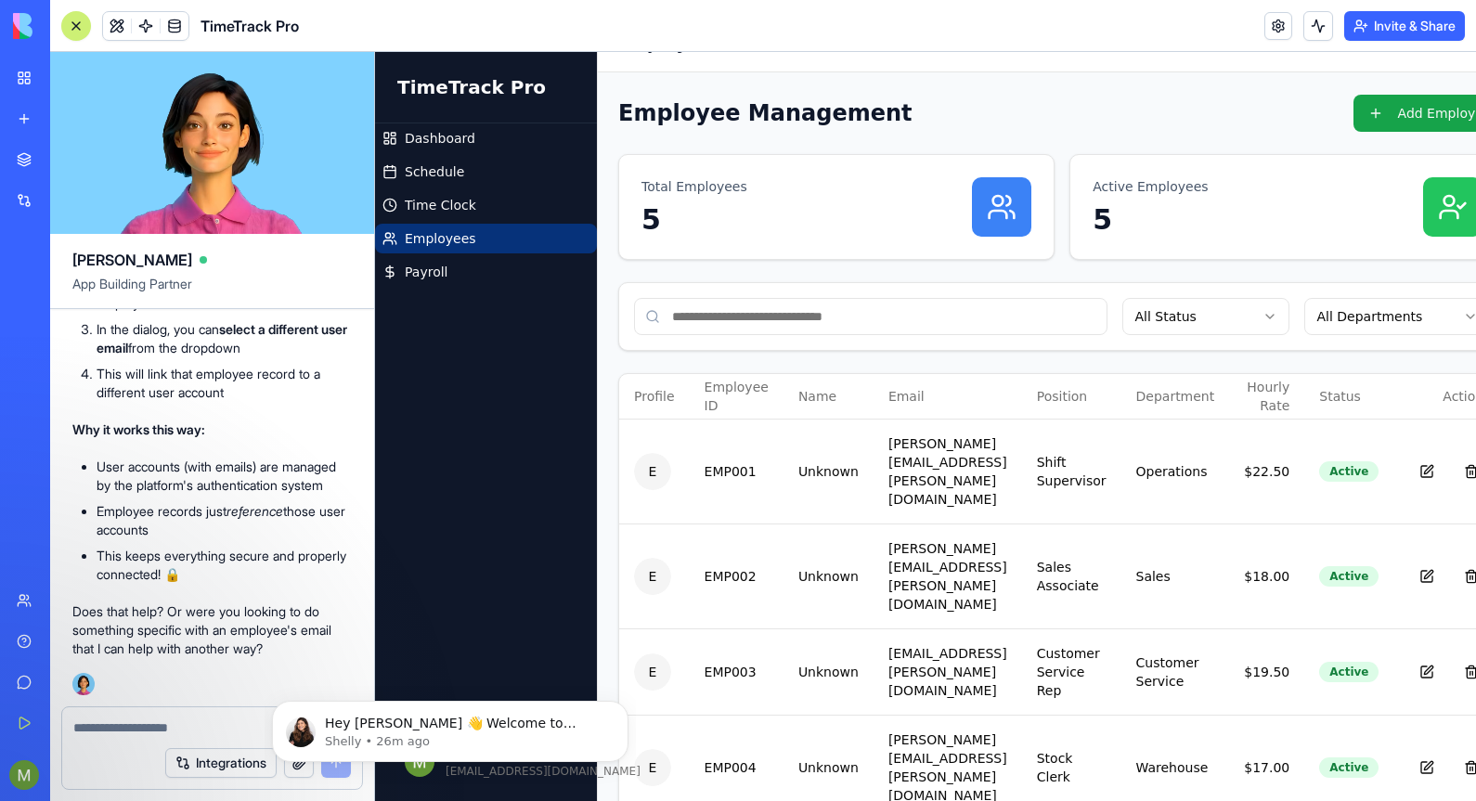
scroll to position [36, 76]
